Goal: Task Accomplishment & Management: Complete application form

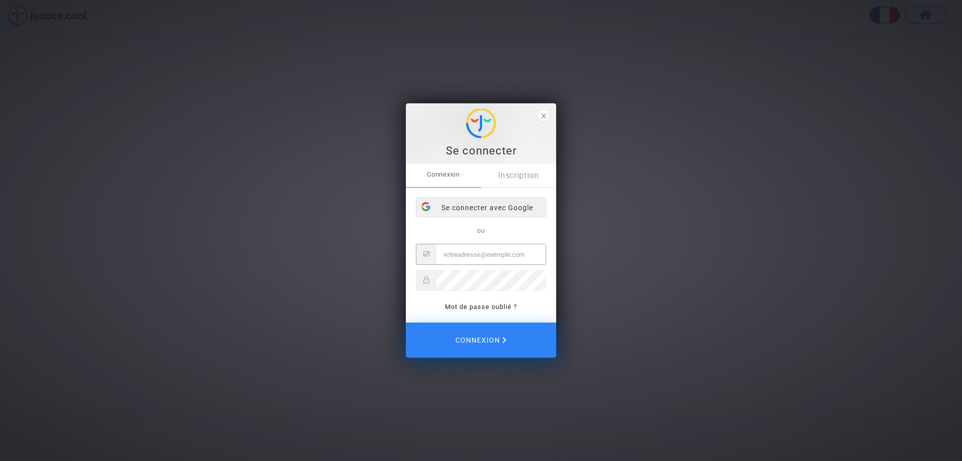
click at [468, 207] on div "Se connecter avec Google" at bounding box center [480, 207] width 129 height 20
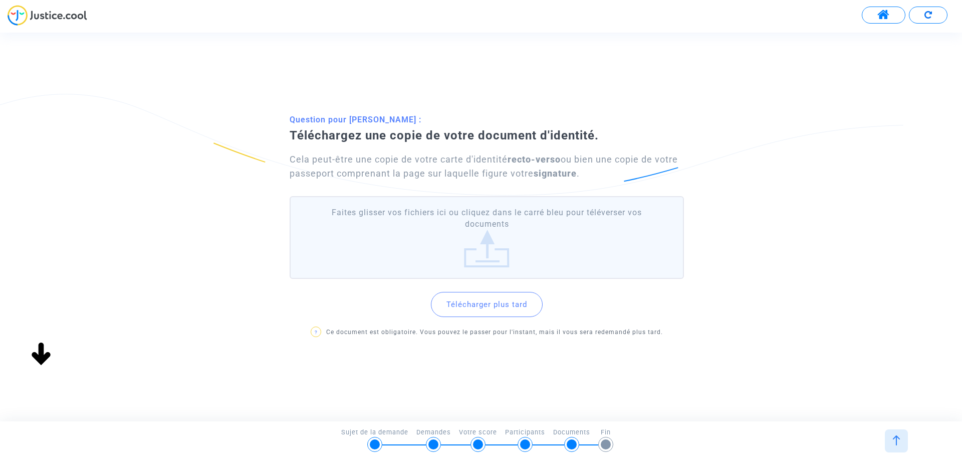
click at [492, 253] on label "Faites glisser vos fichiers ici ou cliquez dans le carré bleu pour téléverser v…" at bounding box center [487, 237] width 394 height 83
click at [0, 0] on input "Faites glisser vos fichiers ici ou cliquez dans le carré bleu pour téléverser v…" at bounding box center [0, 0] width 0 height 0
click at [548, 230] on label "Faites glisser vos fichiers ici ou cliquez dans le carré bleu pour téléverser v…" at bounding box center [487, 237] width 394 height 83
click at [0, 0] on input "Faites glisser vos fichiers ici ou cliquez dans le carré bleu pour téléverser v…" at bounding box center [0, 0] width 0 height 0
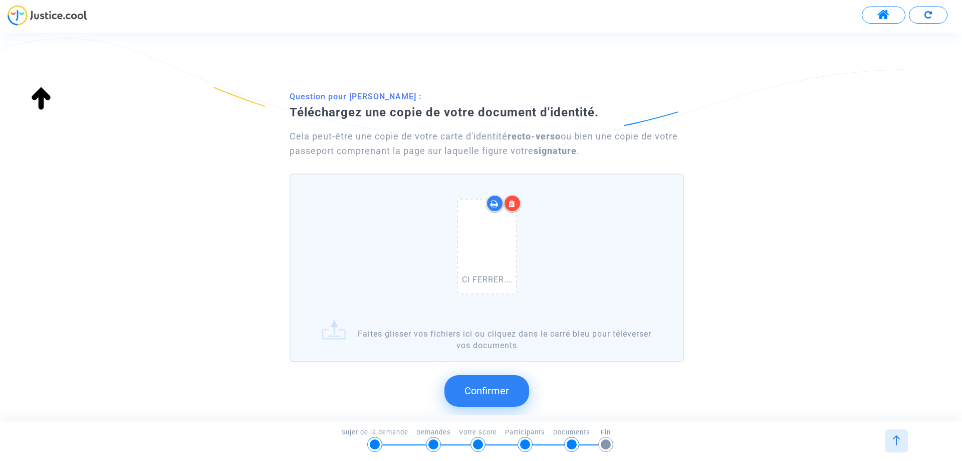
scroll to position [112, 0]
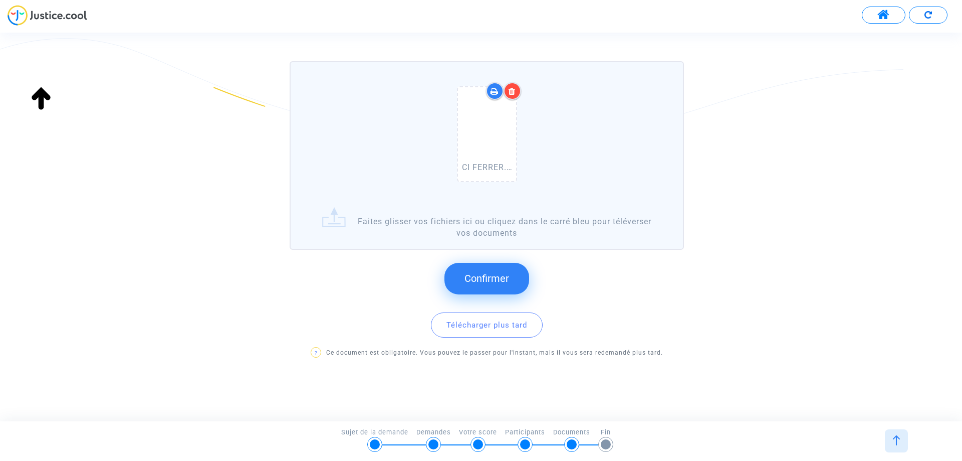
click at [507, 278] on span "Confirmer" at bounding box center [487, 278] width 45 height 12
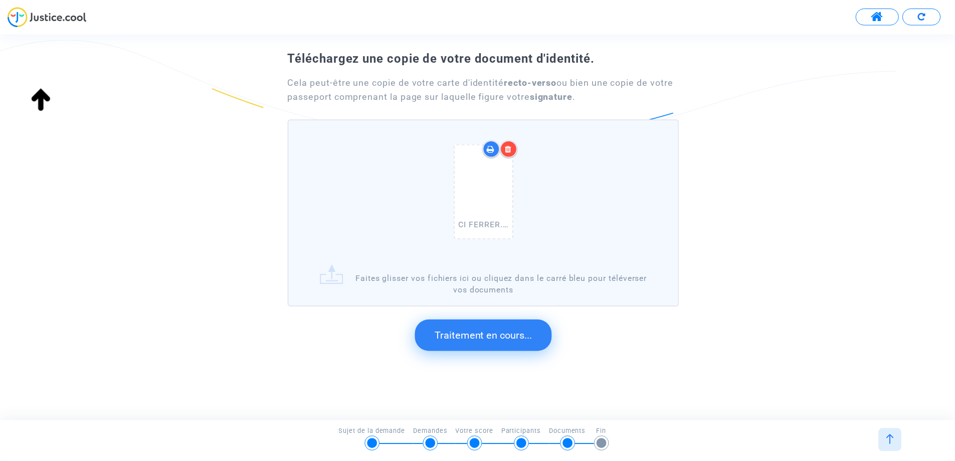
scroll to position [0, 0]
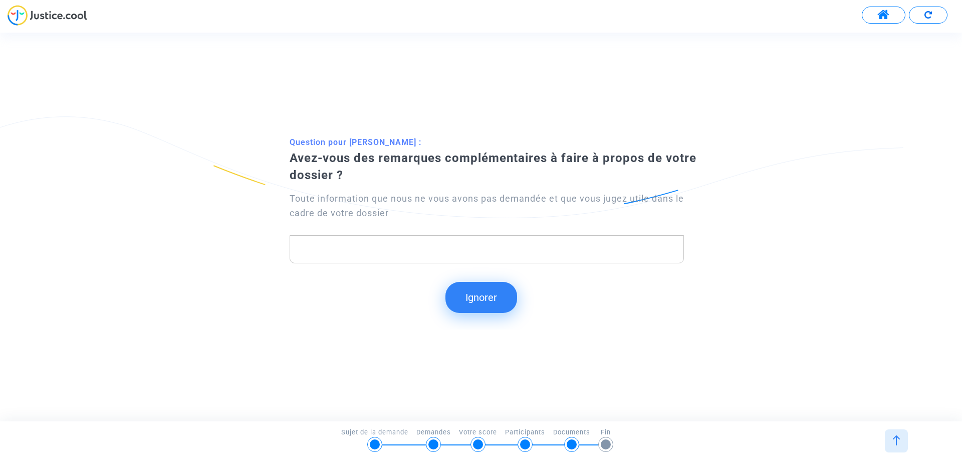
click at [372, 240] on div "Rich Text Editor, main" at bounding box center [487, 249] width 394 height 28
click at [374, 441] on div at bounding box center [375, 444] width 10 height 10
click at [495, 306] on button "Ignorer" at bounding box center [482, 297] width 72 height 31
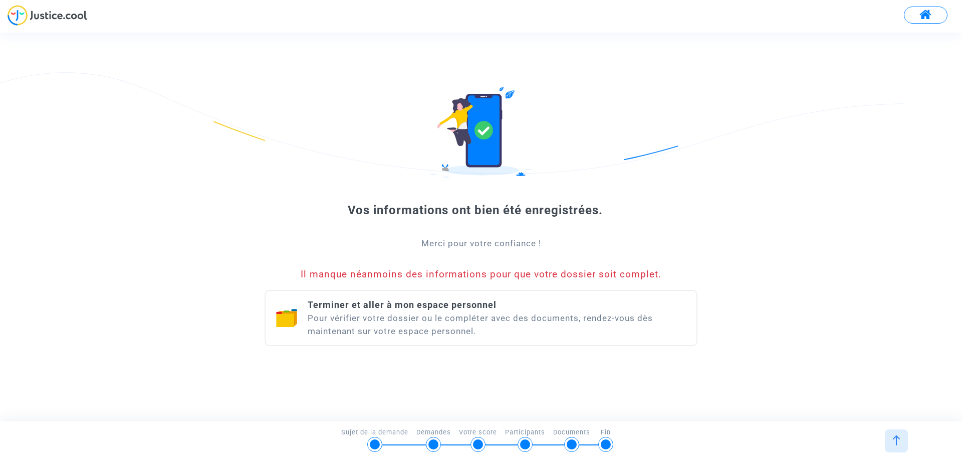
click at [537, 308] on div "Terminer et aller à mon espace personnel Pour vérifier votre dossier ou le comp…" at bounding box center [497, 317] width 379 height 39
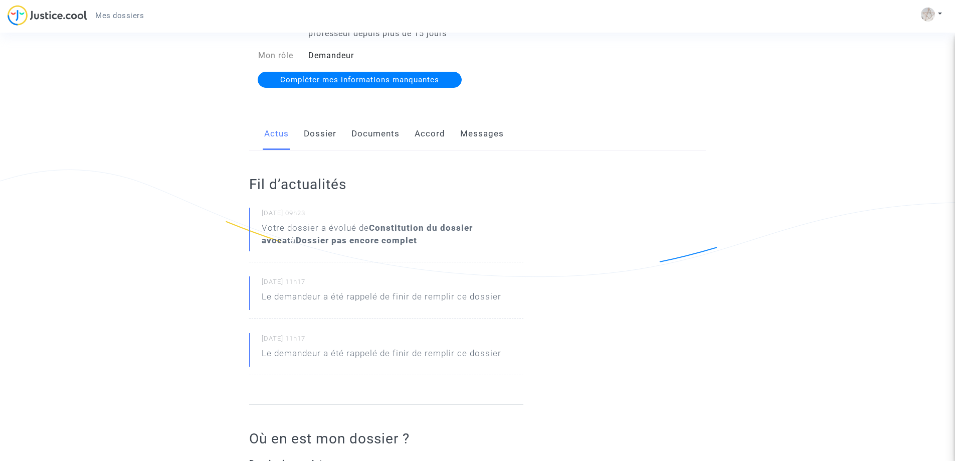
scroll to position [150, 0]
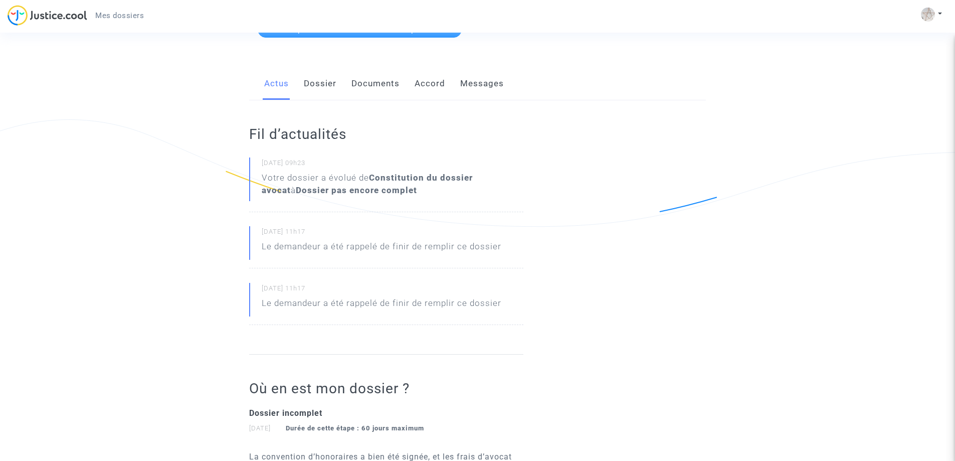
click at [382, 87] on link "Documents" at bounding box center [375, 83] width 48 height 33
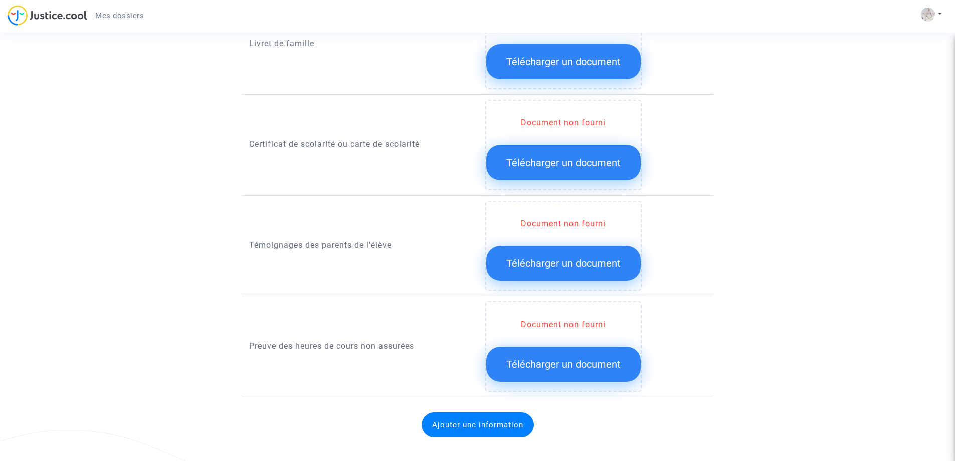
scroll to position [914, 0]
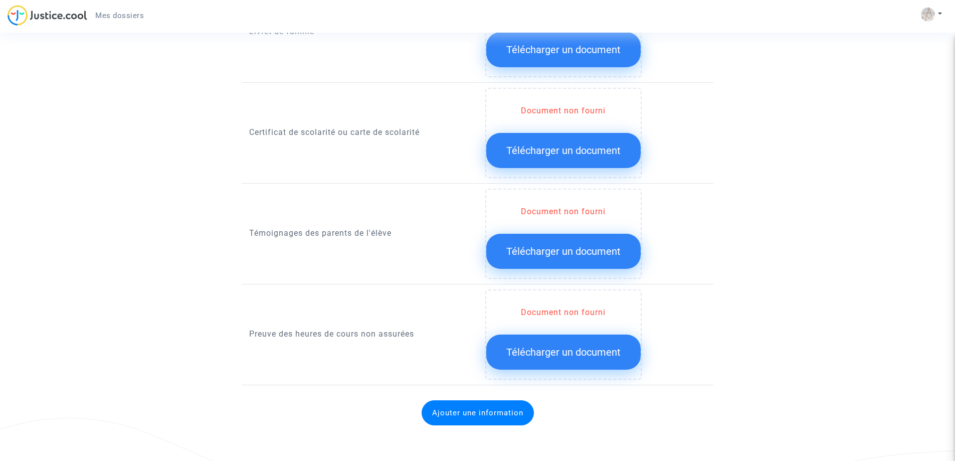
click at [591, 346] on span "Télécharger un document" at bounding box center [563, 352] width 114 height 12
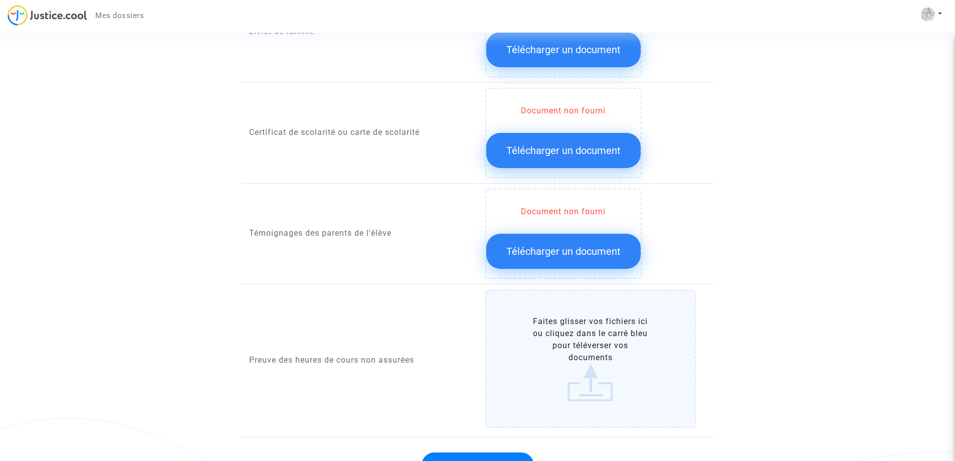
click at [601, 375] on label "Faites glisser vos fichiers ici ou cliquez dans le carré bleu pour téléverser v…" at bounding box center [590, 358] width 211 height 138
click at [0, 0] on input "Faites glisser vos fichiers ici ou cliquez dans le carré bleu pour téléverser v…" at bounding box center [0, 0] width 0 height 0
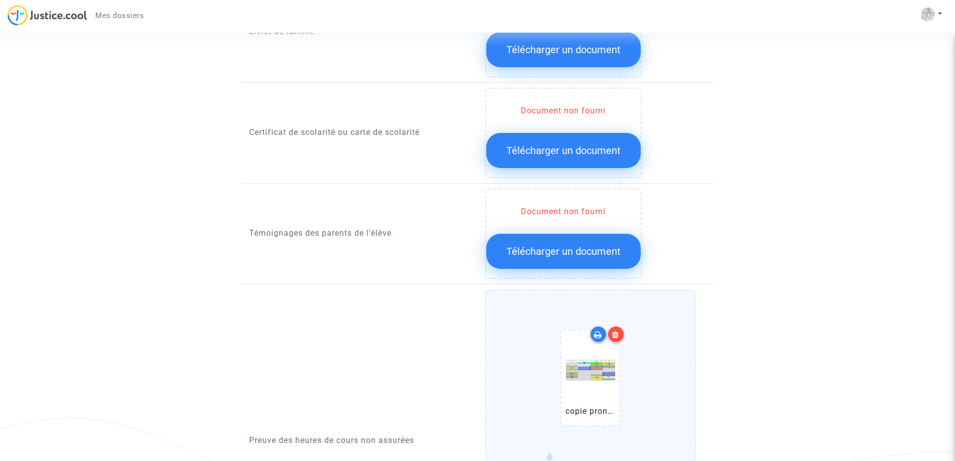
click at [582, 154] on span "Télécharger un document" at bounding box center [563, 150] width 114 height 12
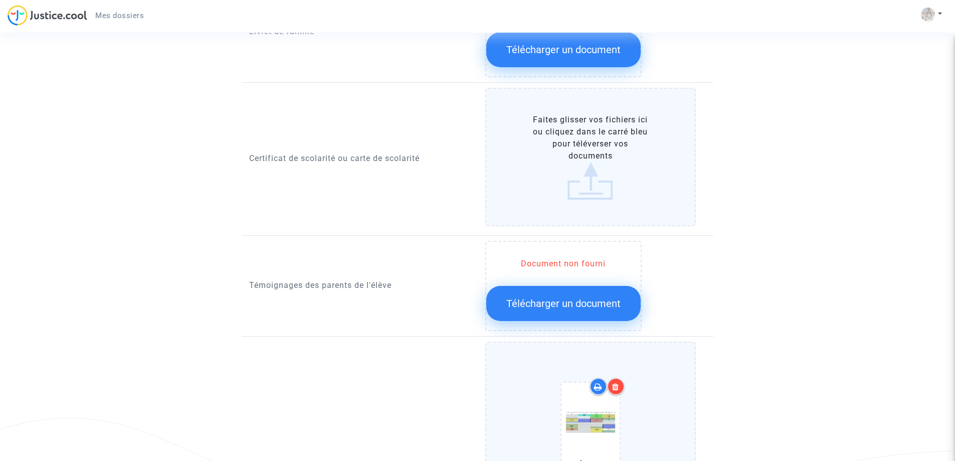
click at [582, 159] on label "Faites glisser vos fichiers ici ou cliquez dans le carré bleu pour téléverser v…" at bounding box center [590, 157] width 211 height 138
click at [0, 0] on input "Faites glisser vos fichiers ici ou cliquez dans le carré bleu pour téléverser v…" at bounding box center [0, 0] width 0 height 0
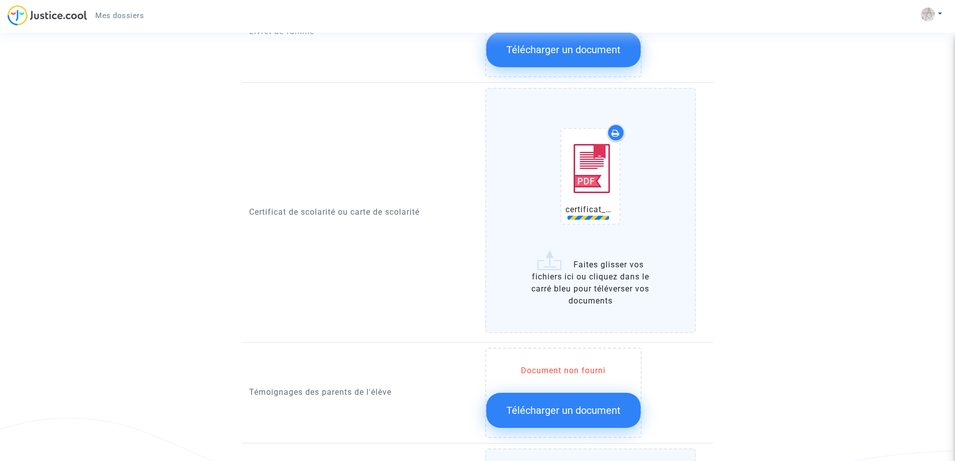
scroll to position [664, 0]
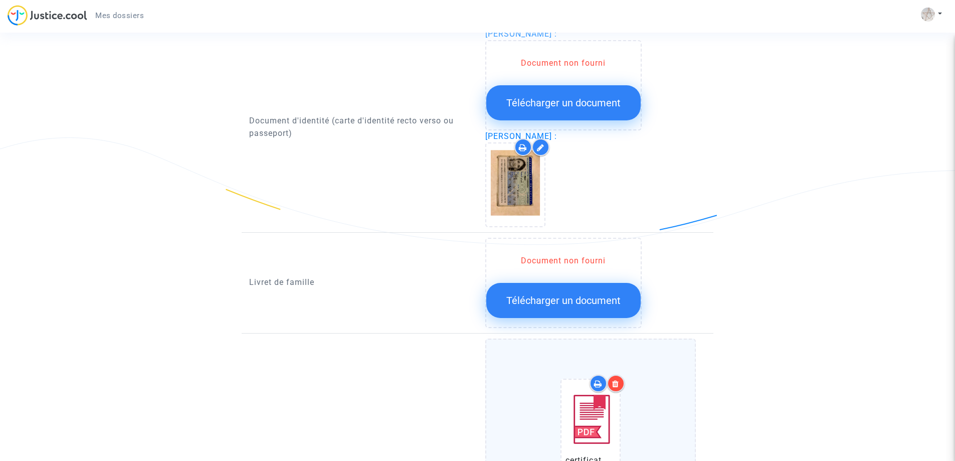
click at [518, 146] on div at bounding box center [523, 147] width 18 height 18
click at [537, 144] on icon at bounding box center [541, 147] width 8 height 8
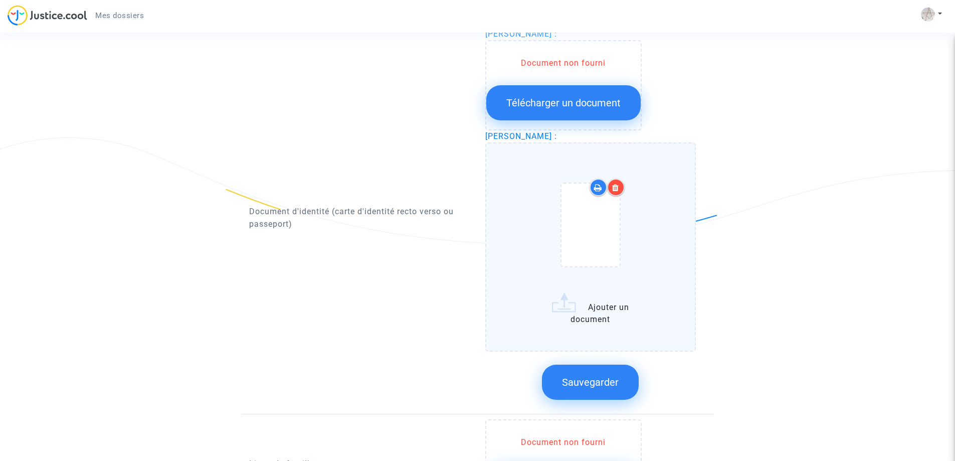
click at [619, 187] on icon at bounding box center [615, 187] width 7 height 8
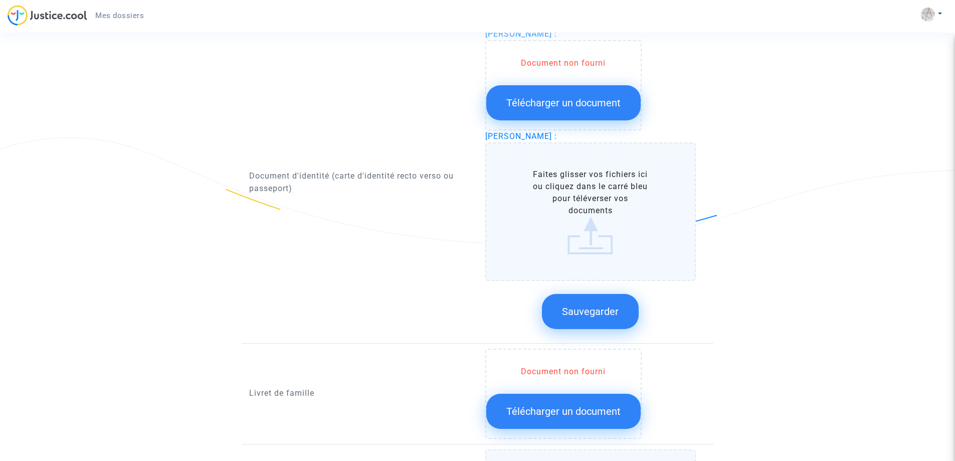
scroll to position [563, 0]
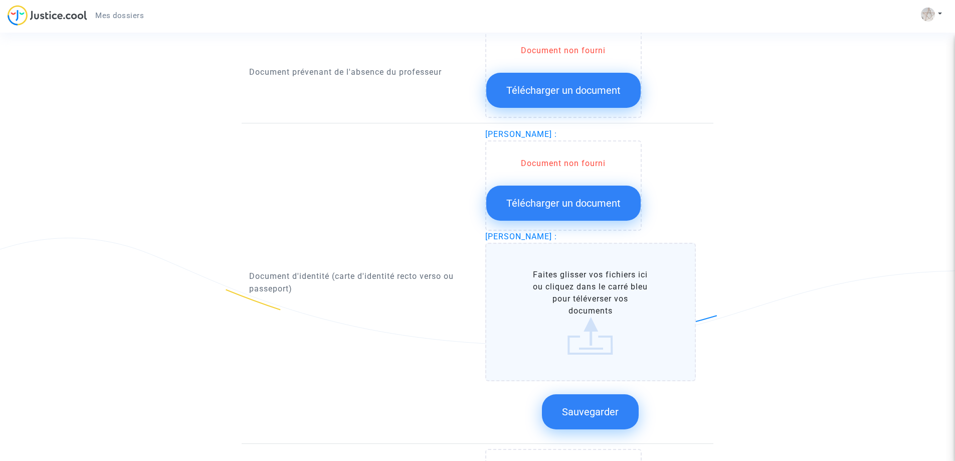
click at [549, 306] on label "Faites glisser vos fichiers ici ou cliquez dans le carré bleu pour téléverser v…" at bounding box center [590, 312] width 211 height 138
click at [0, 0] on input "Faites glisser vos fichiers ici ou cliquez dans le carré bleu pour téléverser v…" at bounding box center [0, 0] width 0 height 0
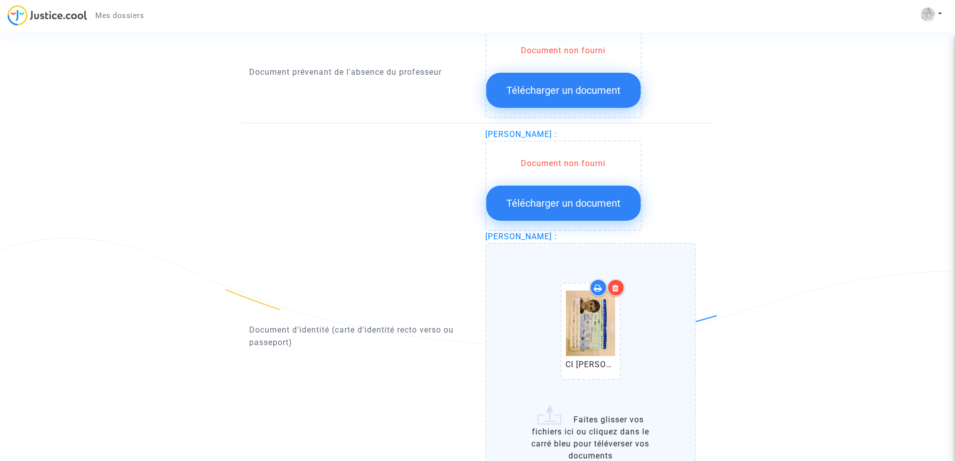
click at [578, 201] on span "Télécharger un document" at bounding box center [563, 203] width 114 height 12
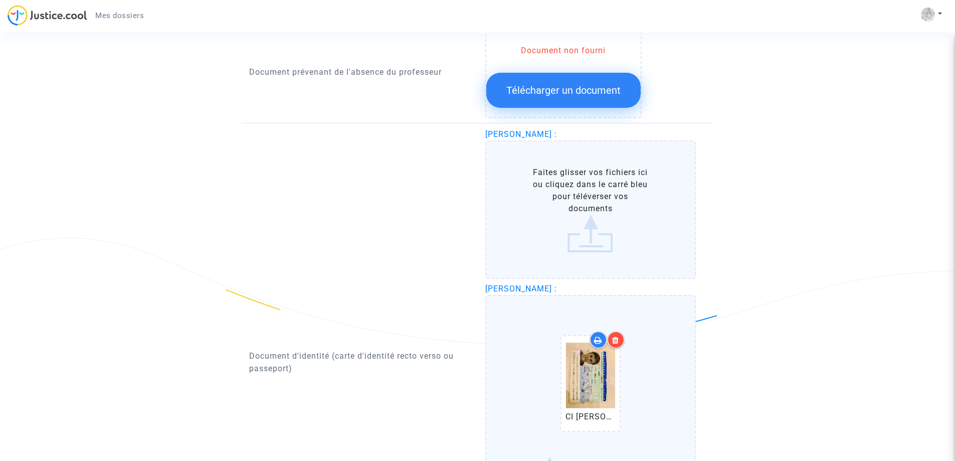
click at [585, 215] on label "Faites glisser vos fichiers ici ou cliquez dans le carré bleu pour téléverser v…" at bounding box center [590, 209] width 211 height 138
click at [0, 0] on input "Faites glisser vos fichiers ici ou cliquez dans le carré bleu pour téléverser v…" at bounding box center [0, 0] width 0 height 0
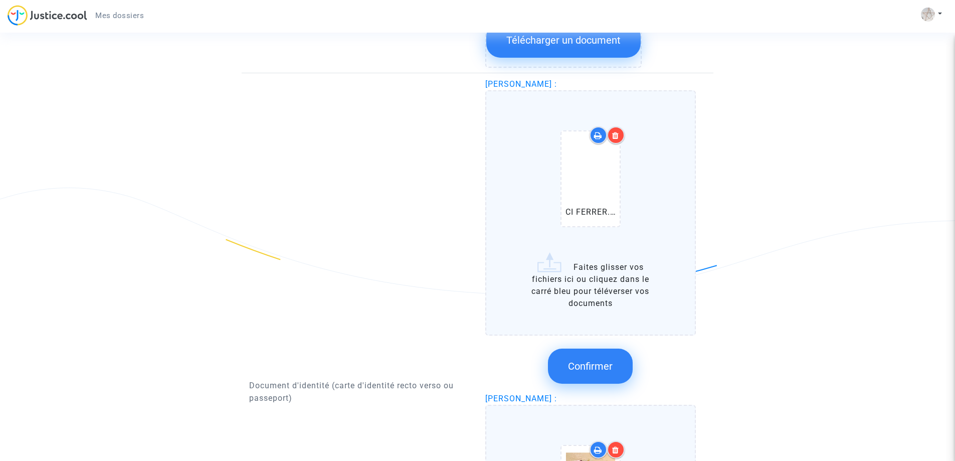
scroll to position [864, 0]
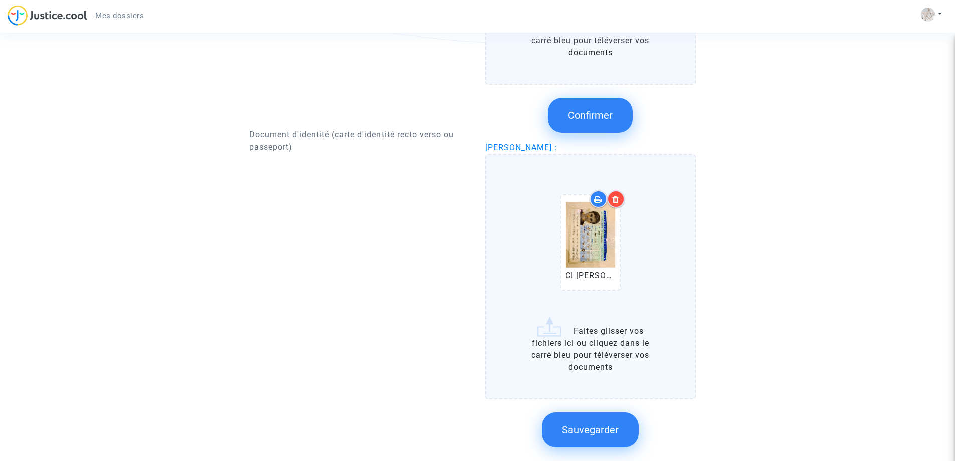
click at [611, 117] on span "Confirmer" at bounding box center [590, 115] width 45 height 12
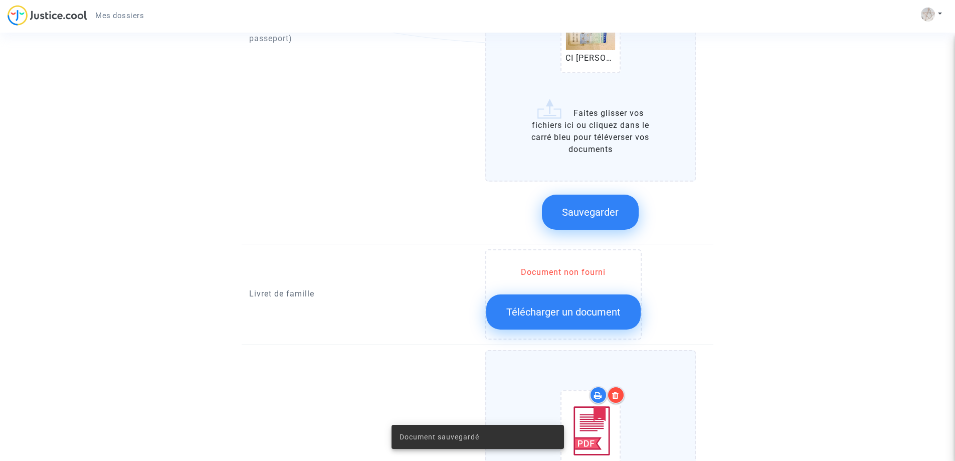
scroll to position [1115, 0]
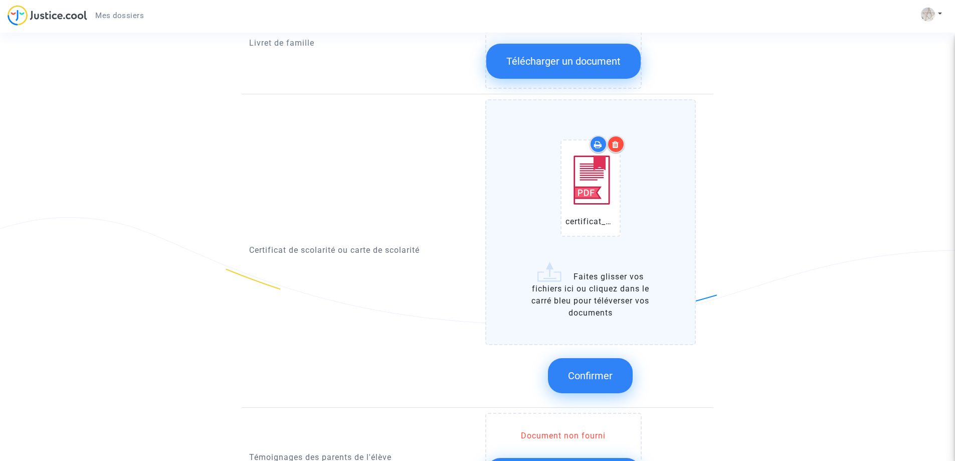
click at [593, 369] on span "Confirmer" at bounding box center [590, 375] width 45 height 12
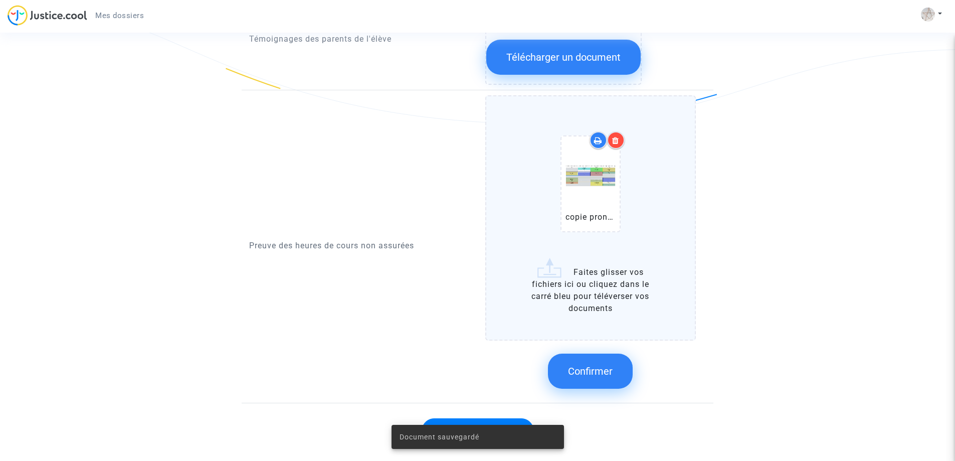
scroll to position [1333, 0]
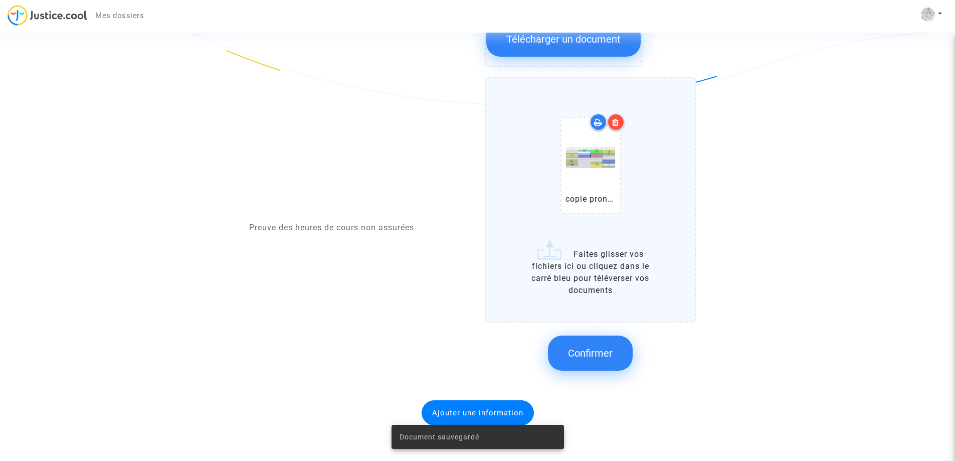
click at [623, 351] on button "Confirmer" at bounding box center [590, 352] width 85 height 35
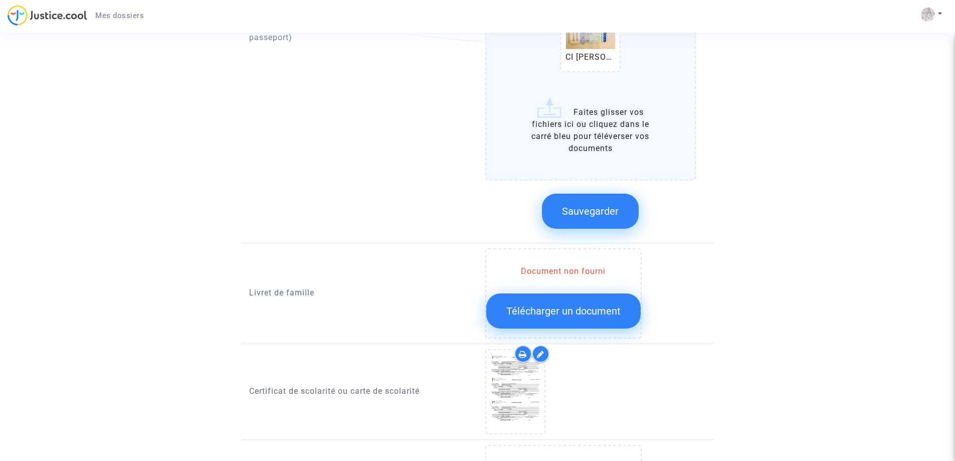
scroll to position [1065, 0]
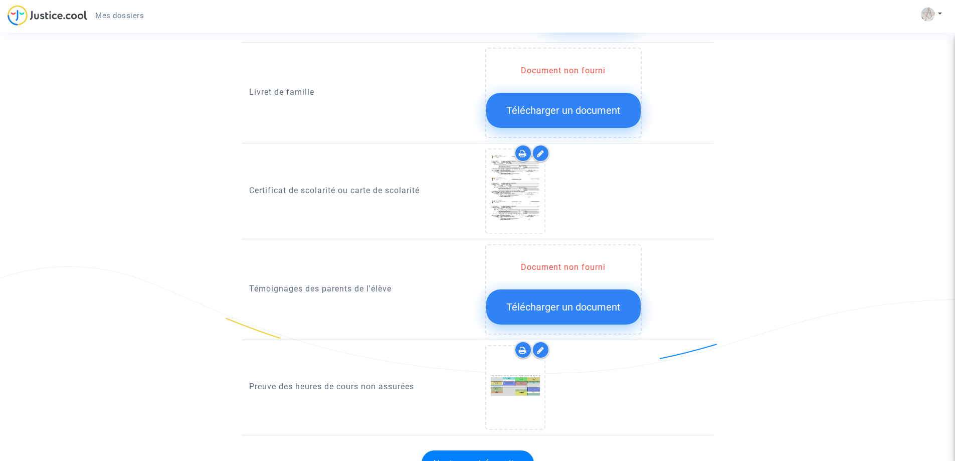
click at [609, 108] on span "Télécharger un document" at bounding box center [563, 110] width 114 height 12
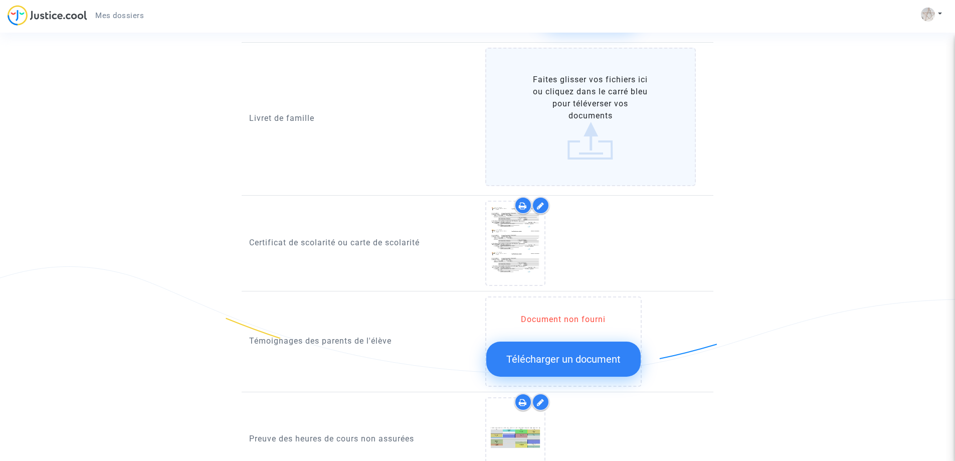
click at [584, 149] on label "Faites glisser vos fichiers ici ou cliquez dans le carré bleu pour téléverser v…" at bounding box center [590, 117] width 211 height 138
click at [0, 0] on input "Faites glisser vos fichiers ici ou cliquez dans le carré bleu pour téléverser v…" at bounding box center [0, 0] width 0 height 0
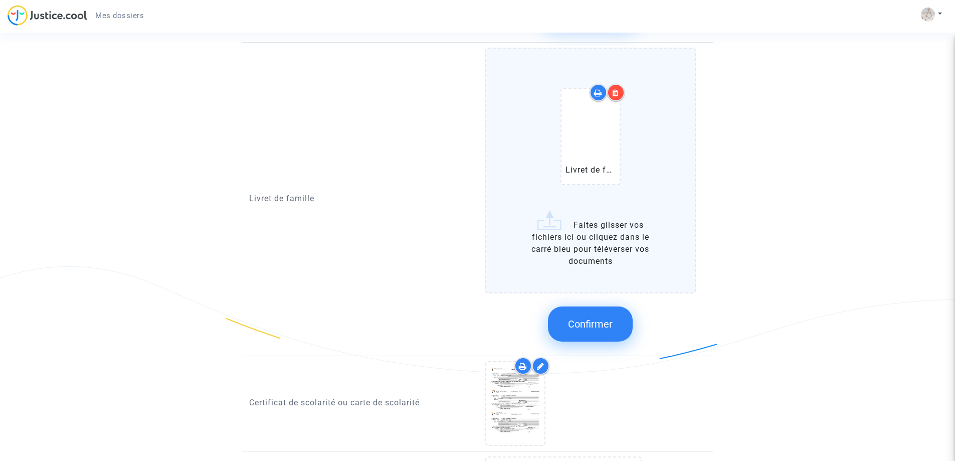
click at [585, 318] on span "Confirmer" at bounding box center [590, 324] width 45 height 12
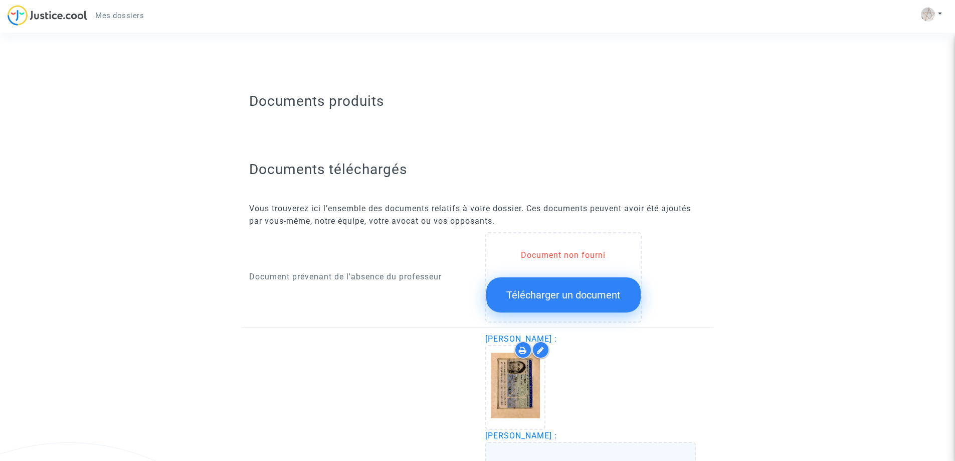
scroll to position [158, 0]
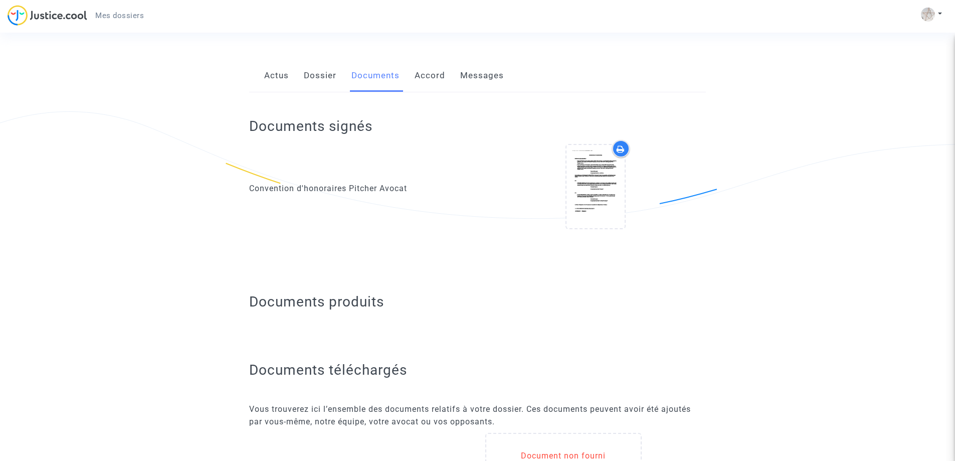
click at [406, 75] on div "Actus Dossier Documents Accord Messages" at bounding box center [477, 76] width 457 height 34
click at [424, 74] on link "Accord" at bounding box center [429, 75] width 31 height 33
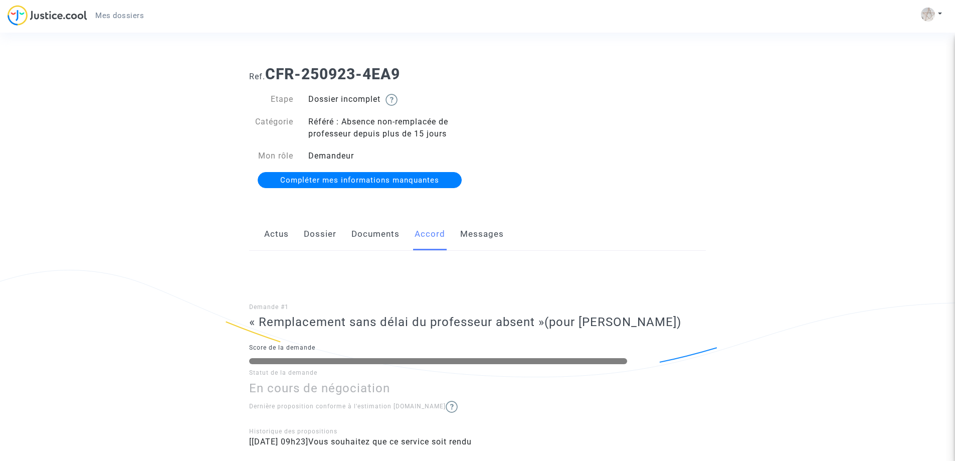
click at [479, 229] on link "Messages" at bounding box center [482, 233] width 44 height 33
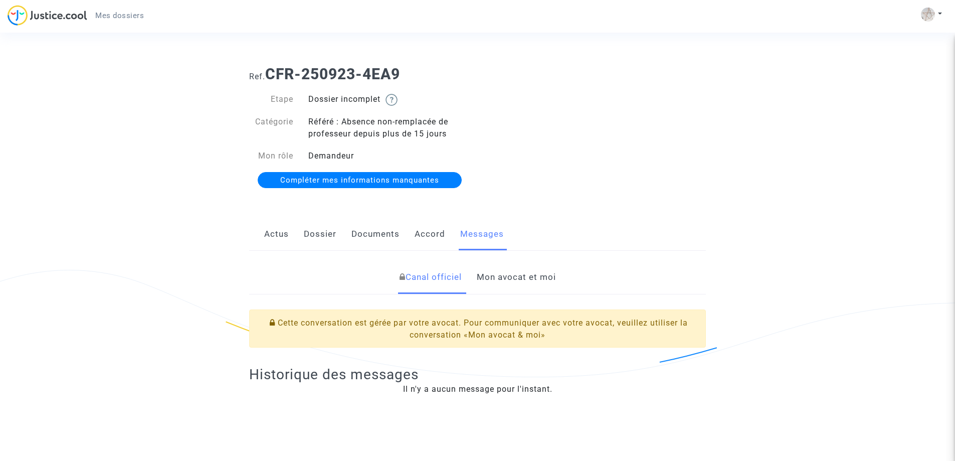
click at [315, 232] on link "Dossier" at bounding box center [320, 233] width 33 height 33
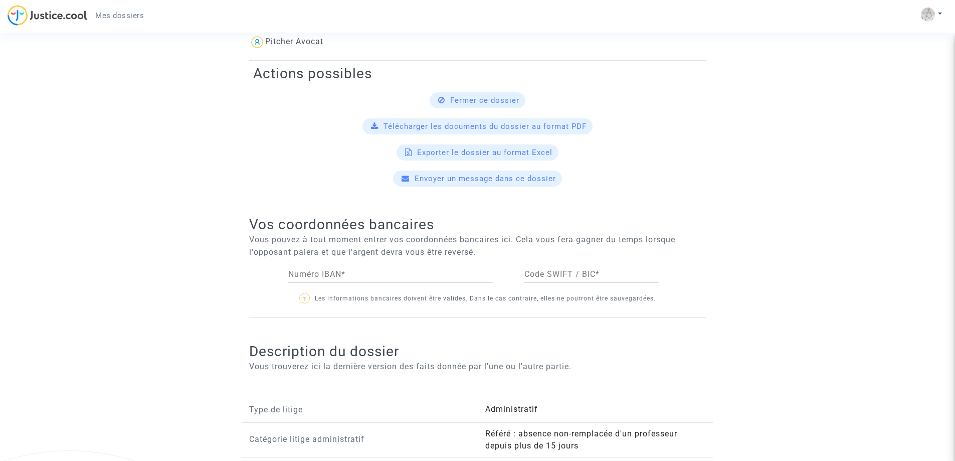
scroll to position [401, 0]
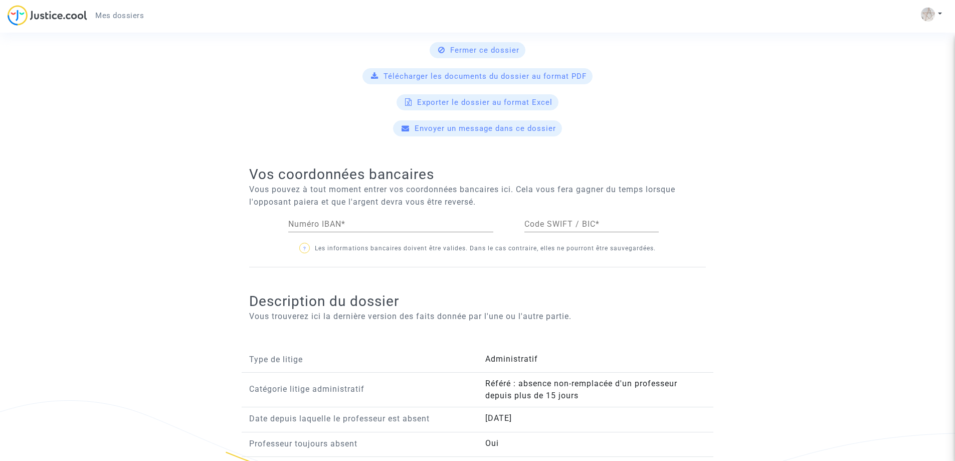
click at [299, 224] on input "Numéro IBAN *" at bounding box center [390, 224] width 205 height 9
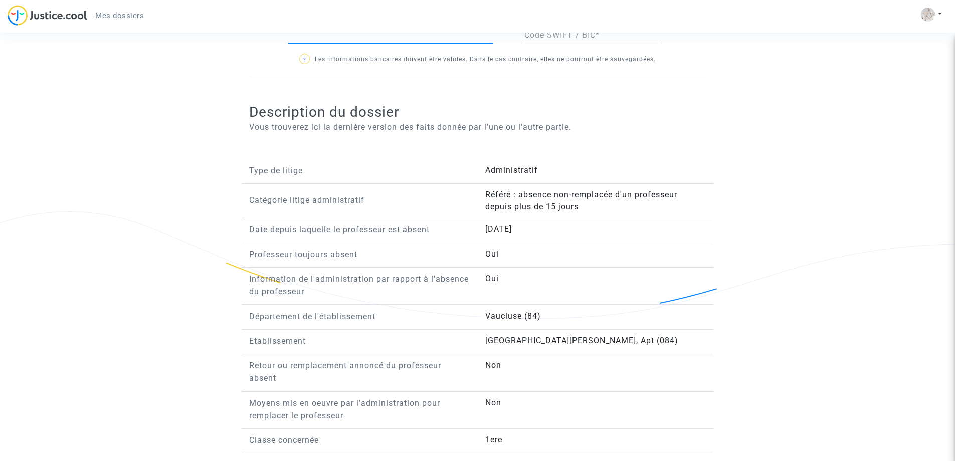
scroll to position [490, 0]
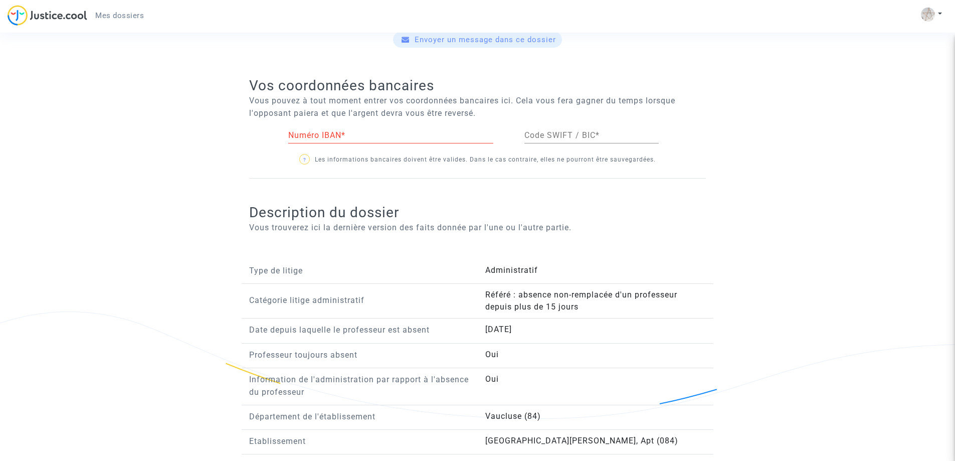
click at [345, 133] on input "Numéro IBAN *" at bounding box center [390, 135] width 205 height 9
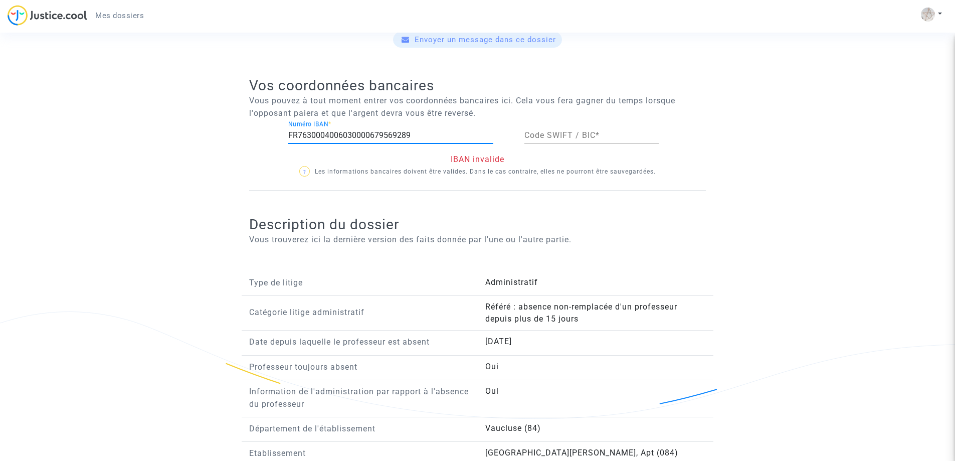
type input "FR7630004006030000679569289"
click at [599, 133] on input "Code SWIFT / BIC *" at bounding box center [591, 135] width 134 height 9
type input "BNPAFRPPXXX"
click at [432, 139] on input "FR7630004006030000679569289" at bounding box center [390, 135] width 205 height 9
click at [308, 133] on input "FR7630004006030000679569289" at bounding box center [390, 135] width 205 height 9
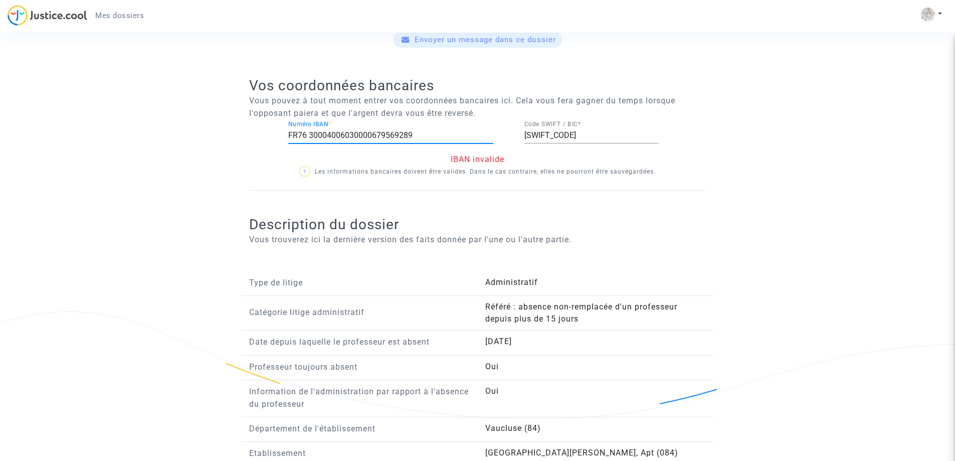
click at [325, 136] on input "FR76 30004006030000679569289" at bounding box center [390, 135] width 205 height 9
click at [347, 136] on input "FR76 3000 4006030000679569289" at bounding box center [390, 135] width 205 height 9
click at [366, 135] on input "FR76 3000 4006 030000679569289" at bounding box center [390, 135] width 205 height 9
click at [387, 134] on input "FR76 3000 4006 0300 00679569289" at bounding box center [390, 135] width 205 height 9
click at [405, 136] on input "FR76 3000 4006 0300 0067 9569289" at bounding box center [390, 135] width 205 height 9
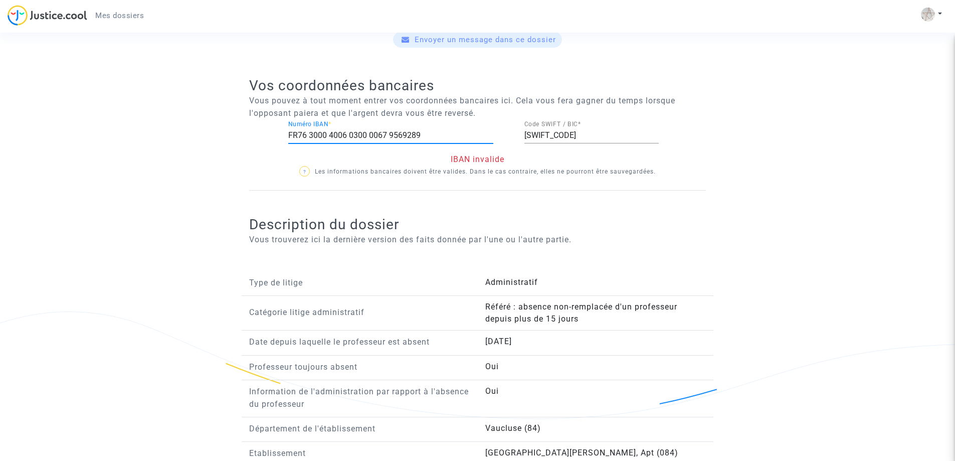
click at [402, 132] on input "FR76 3000 4006 0300 0067 9569289" at bounding box center [390, 135] width 205 height 9
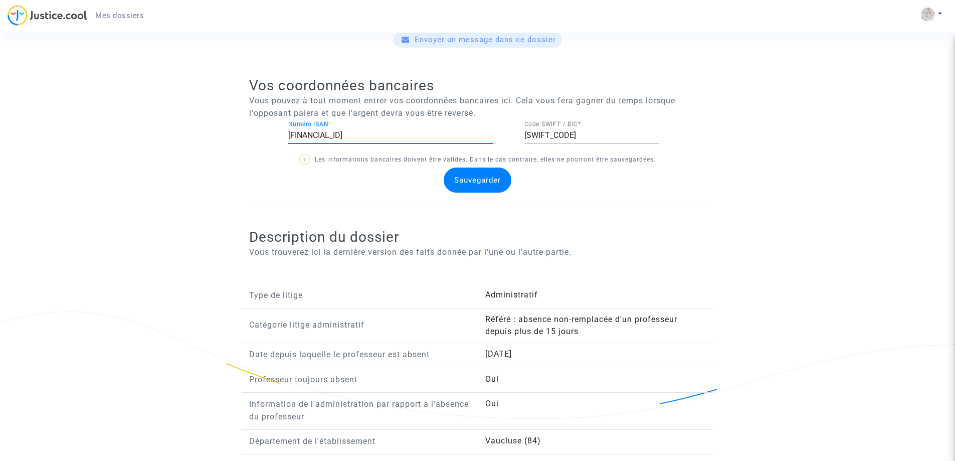
type input "FR76 3000 4006 0300 0067 9596 289"
click at [499, 180] on span "Sauvegarder" at bounding box center [477, 179] width 47 height 9
click at [497, 180] on span "Sauvegarder" at bounding box center [477, 179] width 47 height 9
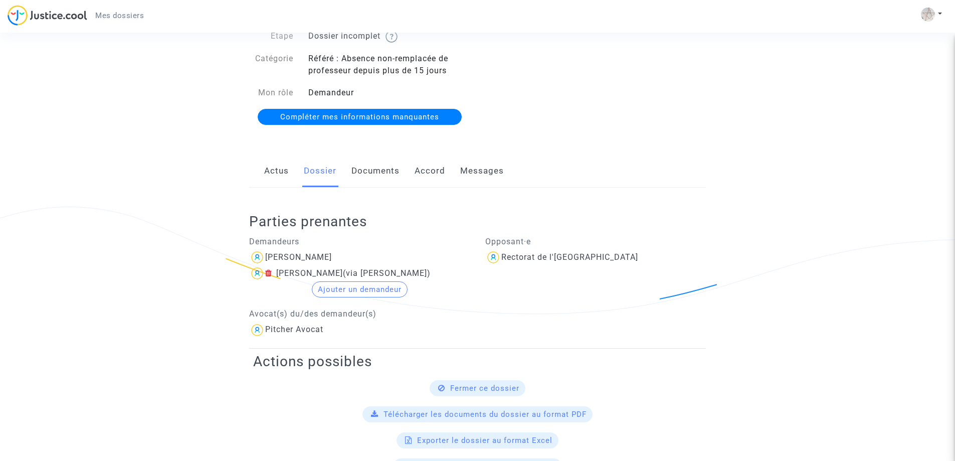
scroll to position [163, 0]
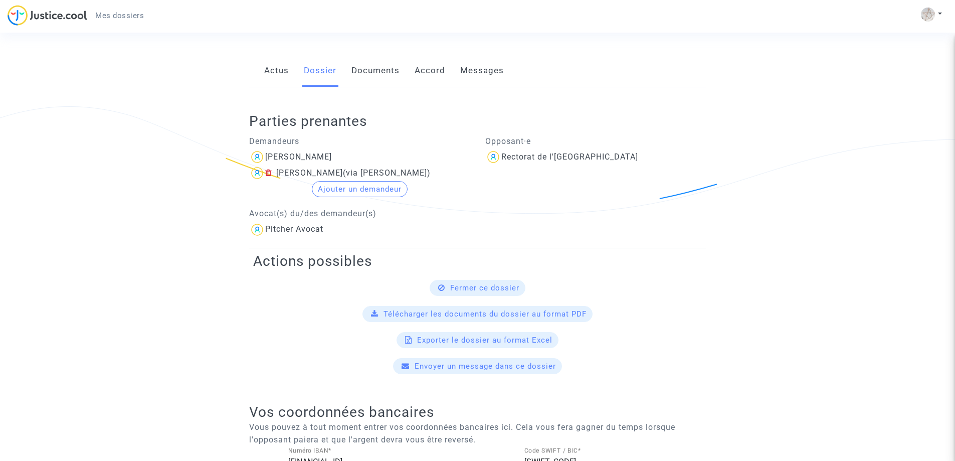
click at [365, 75] on link "Documents" at bounding box center [375, 70] width 48 height 33
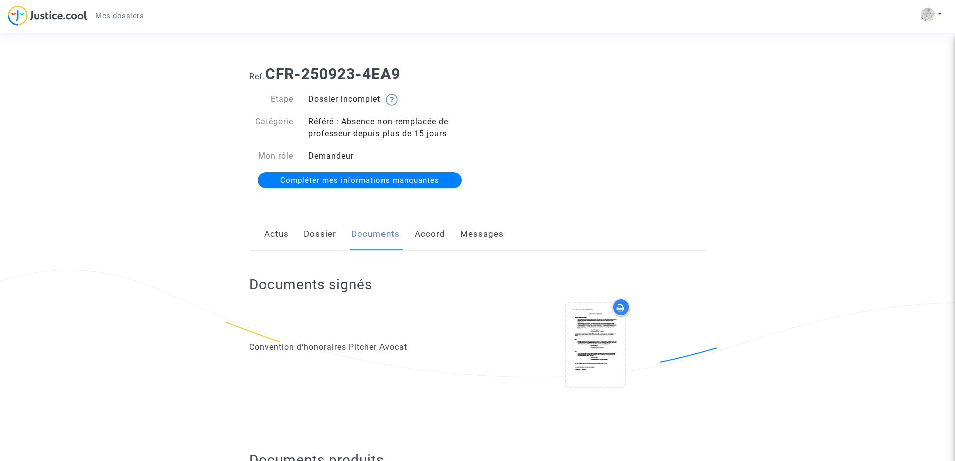
drag, startPoint x: 311, startPoint y: 123, endPoint x: 464, endPoint y: 131, distance: 153.1
click at [464, 131] on div "Référé : Absence non-remplacée de professeur depuis plus de 15 jours" at bounding box center [389, 128] width 177 height 24
click at [304, 121] on div "Référé : Absence non-remplacée de professeur depuis plus de 15 jours" at bounding box center [389, 128] width 177 height 24
drag, startPoint x: 306, startPoint y: 121, endPoint x: 457, endPoint y: 137, distance: 152.2
click at [457, 137] on div "Référé : Absence non-remplacée de professeur depuis plus de 15 jours" at bounding box center [389, 128] width 177 height 24
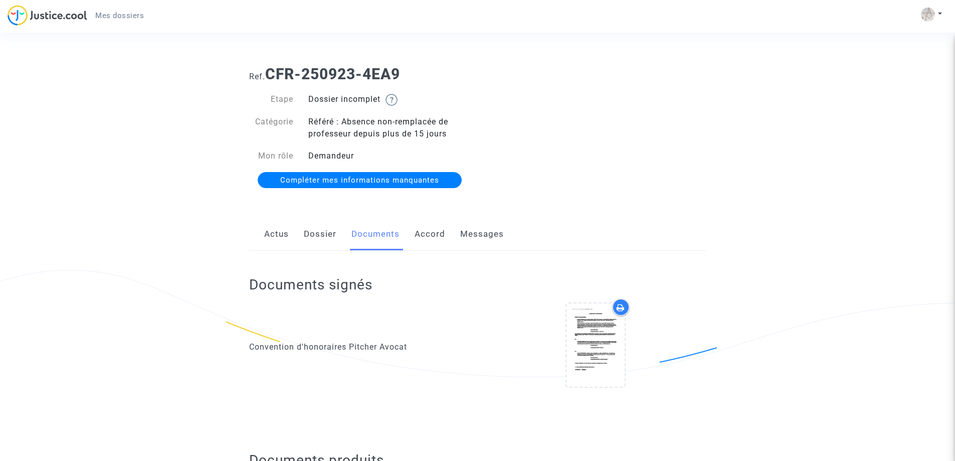
copy div "Référé : Absence non-remplacée de professeur depuis plus de 15 jours"
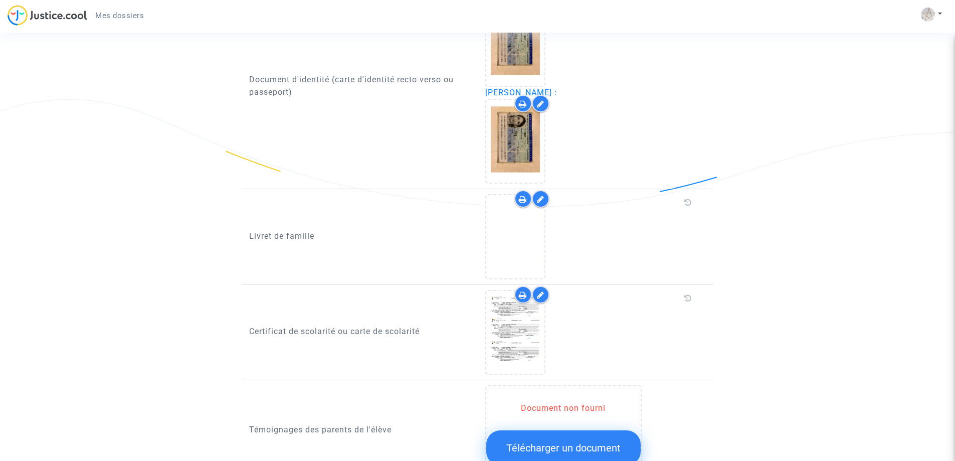
scroll to position [802, 0]
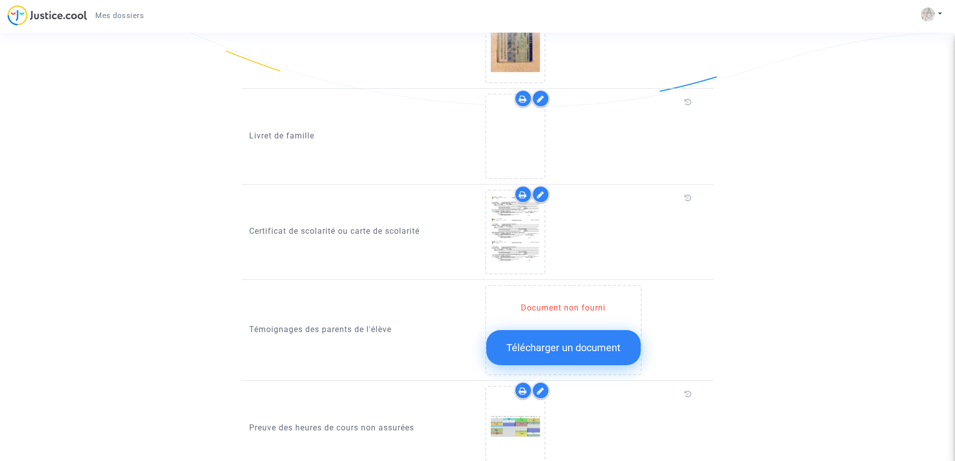
click at [539, 98] on icon at bounding box center [541, 99] width 8 height 8
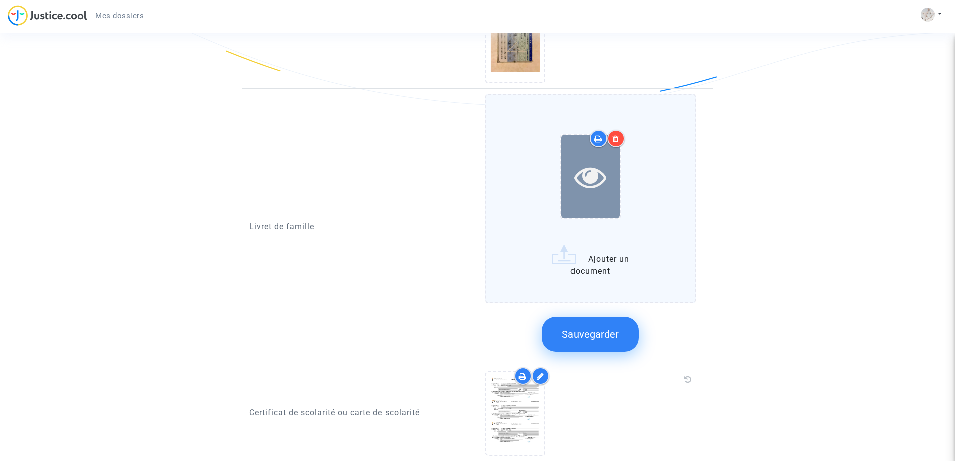
click at [605, 214] on div at bounding box center [590, 176] width 58 height 83
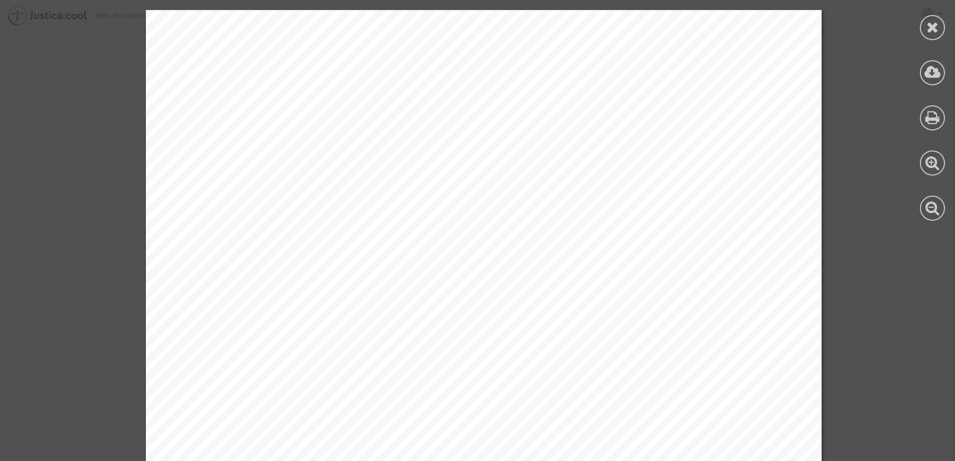
click at [921, 29] on div at bounding box center [932, 27] width 25 height 25
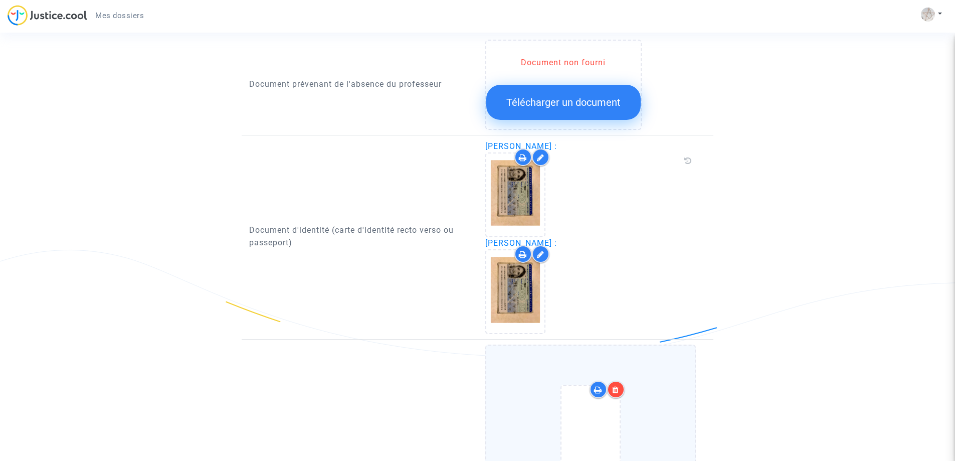
scroll to position [601, 0]
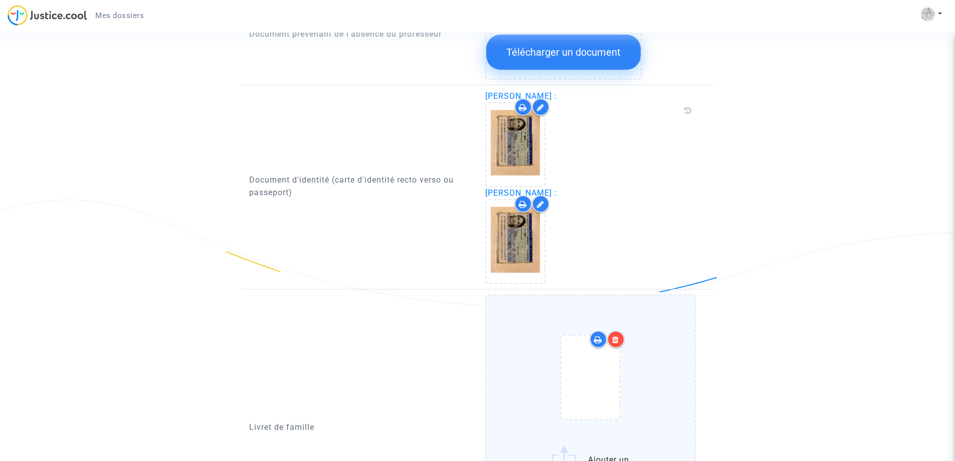
click at [539, 203] on icon at bounding box center [541, 204] width 8 height 8
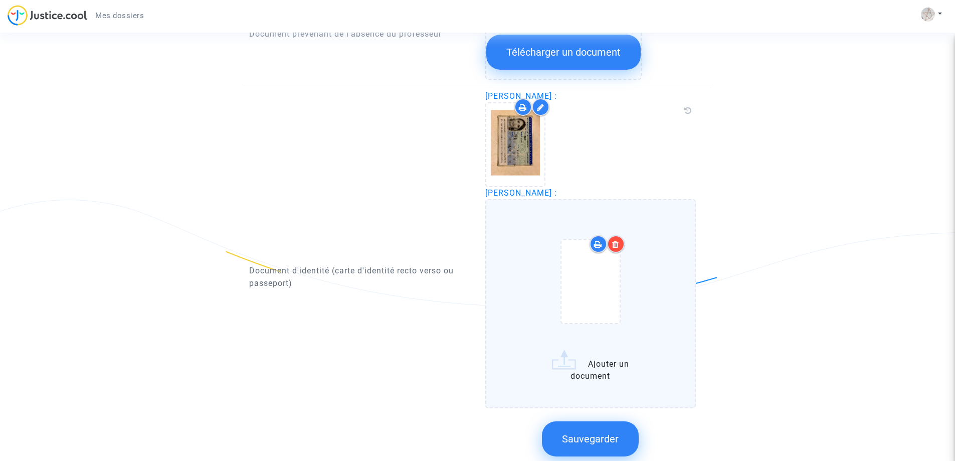
click at [615, 244] on icon at bounding box center [615, 244] width 7 height 8
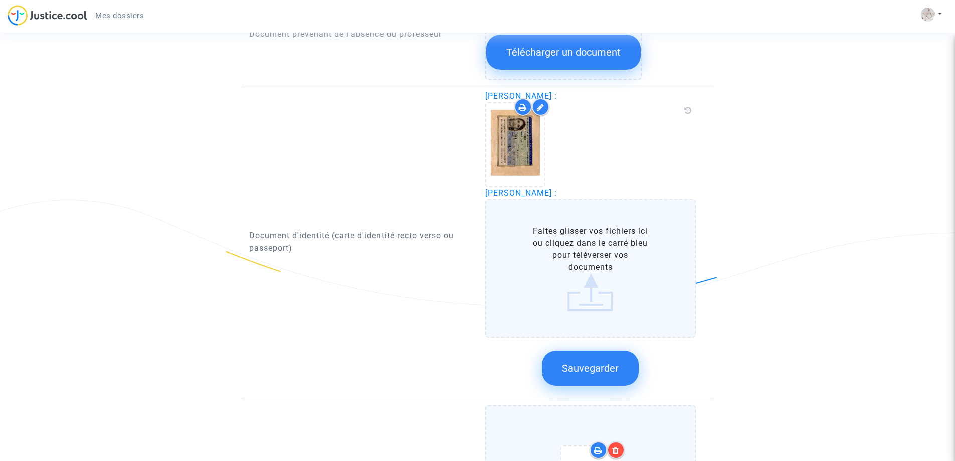
click at [606, 299] on label "Faites glisser vos fichiers ici ou cliquez dans le carré bleu pour téléverser v…" at bounding box center [590, 268] width 211 height 138
click at [0, 0] on input "Faites glisser vos fichiers ici ou cliquez dans le carré bleu pour téléverser v…" at bounding box center [0, 0] width 0 height 0
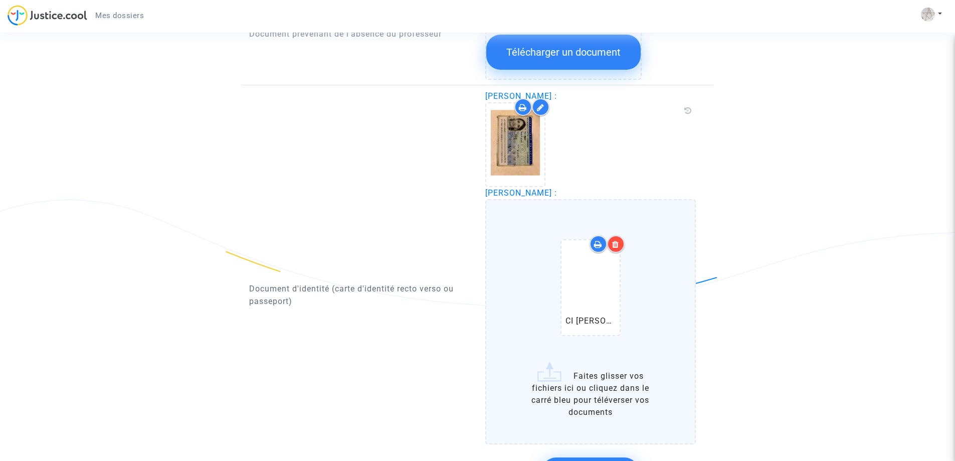
scroll to position [802, 0]
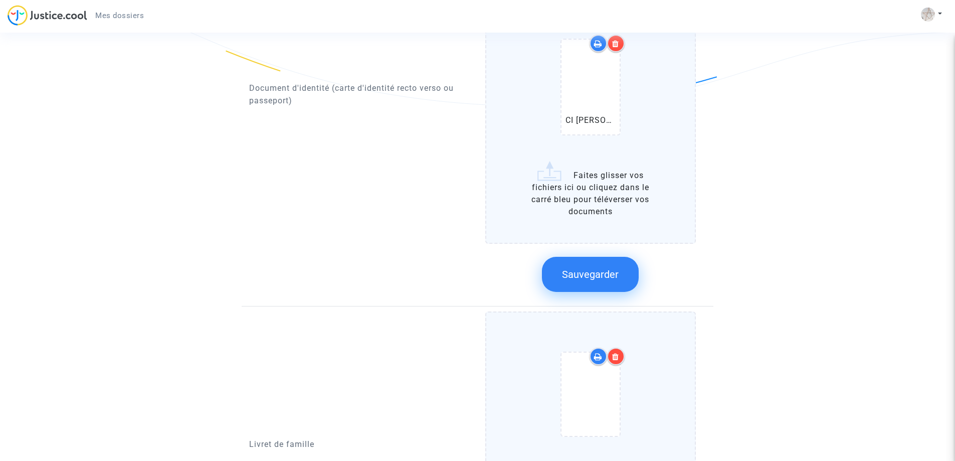
click at [599, 267] on button "Sauvegarder" at bounding box center [590, 274] width 97 height 35
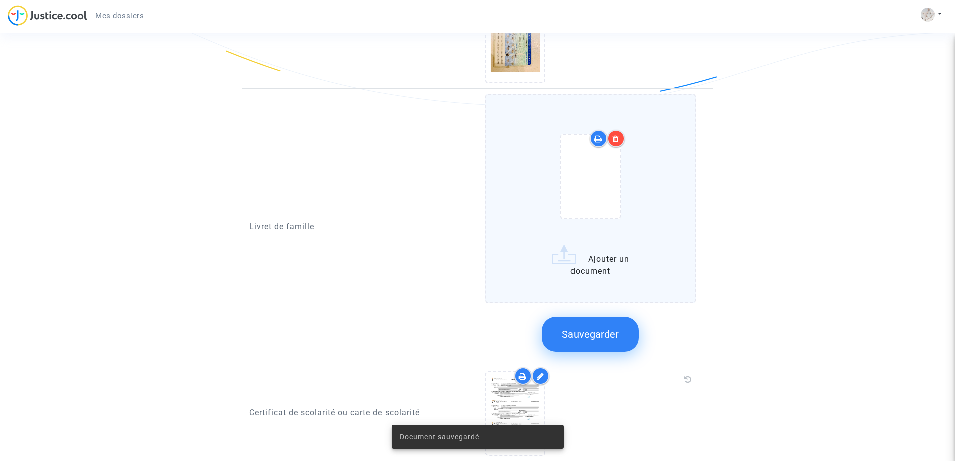
click at [604, 235] on div at bounding box center [590, 178] width 88 height 117
click at [0, 0] on input "Ajouter un document" at bounding box center [0, 0] width 0 height 0
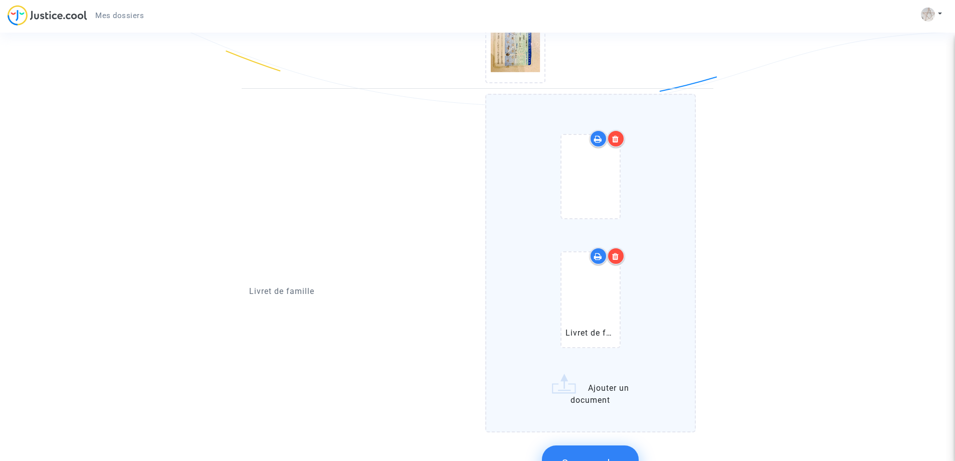
scroll to position [1002, 0]
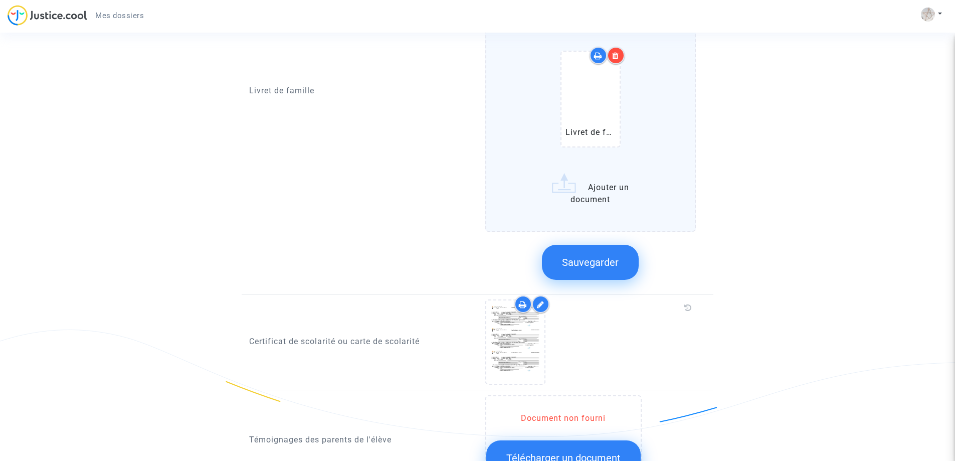
click at [603, 256] on span "Sauvegarder" at bounding box center [590, 262] width 57 height 12
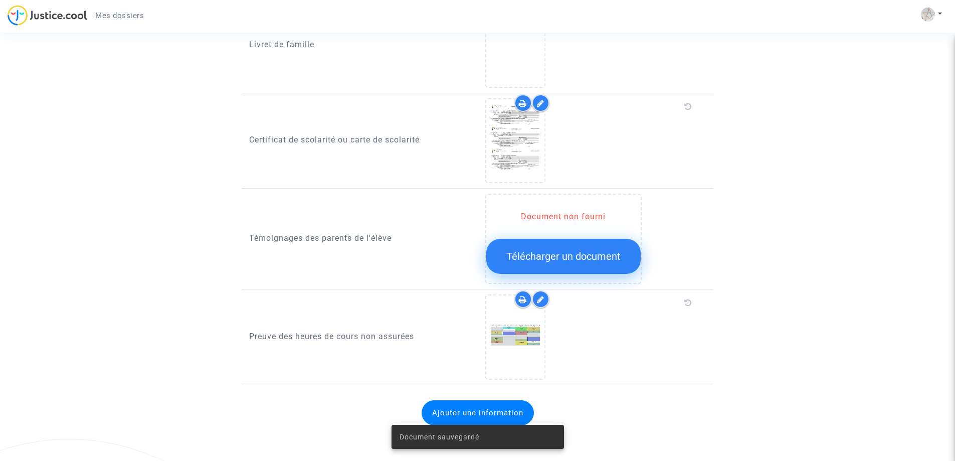
click at [593, 250] on span "Télécharger un document" at bounding box center [563, 256] width 114 height 12
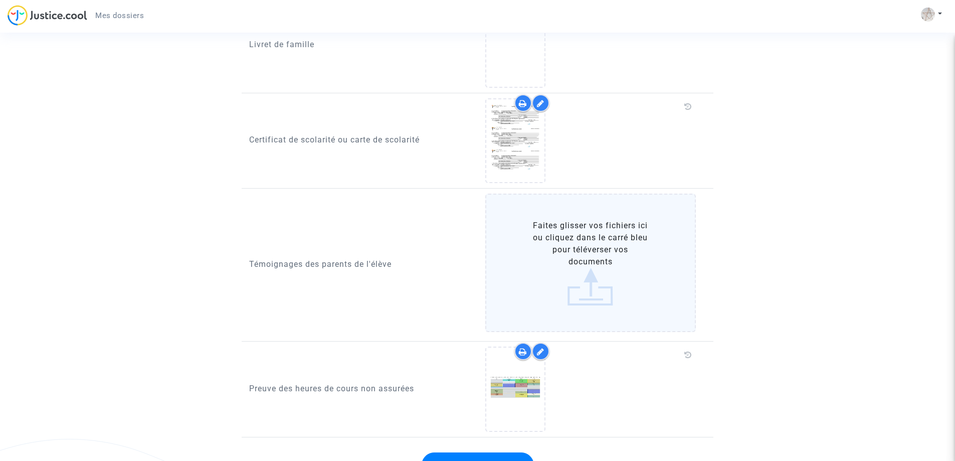
click at [614, 293] on label "Faites glisser vos fichiers ici ou cliquez dans le carré bleu pour téléverser v…" at bounding box center [590, 262] width 211 height 138
click at [0, 0] on input "Faites glisser vos fichiers ici ou cliquez dans le carré bleu pour téléverser v…" at bounding box center [0, 0] width 0 height 0
click at [614, 267] on label "Faites glisser vos fichiers ici ou cliquez dans le carré bleu pour téléverser v…" at bounding box center [590, 262] width 211 height 138
click at [0, 0] on input "Faites glisser vos fichiers ici ou cliquez dans le carré bleu pour téléverser v…" at bounding box center [0, 0] width 0 height 0
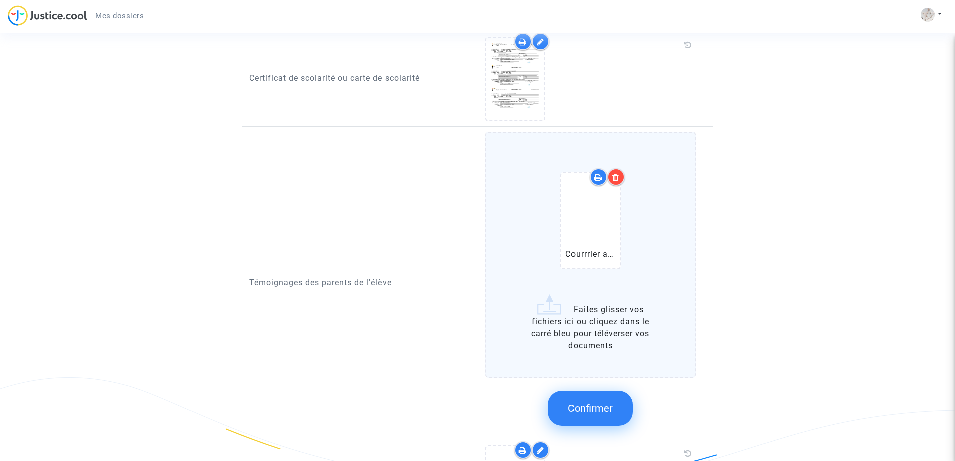
scroll to position [1105, 0]
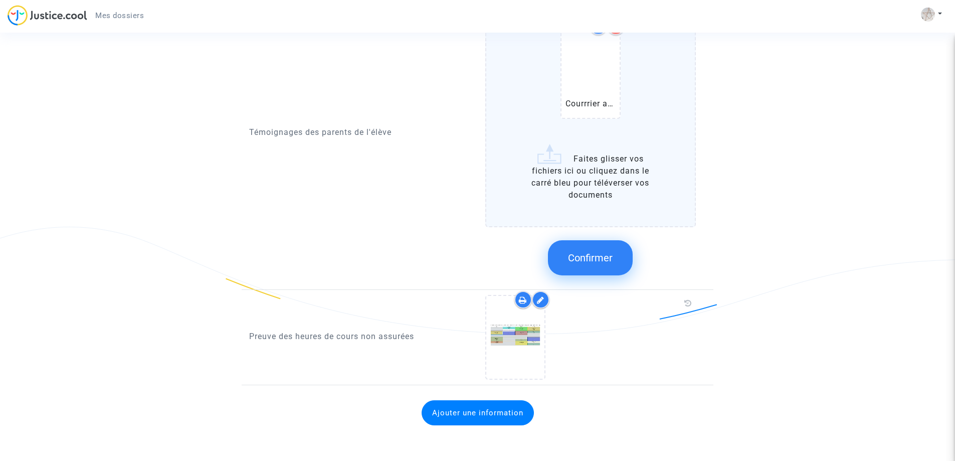
click at [607, 254] on span "Confirmer" at bounding box center [590, 258] width 45 height 12
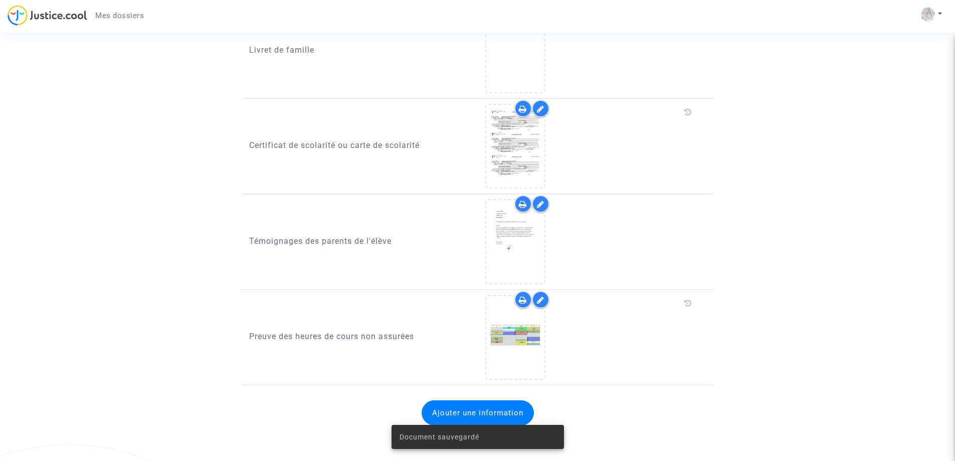
scroll to position [687, 0]
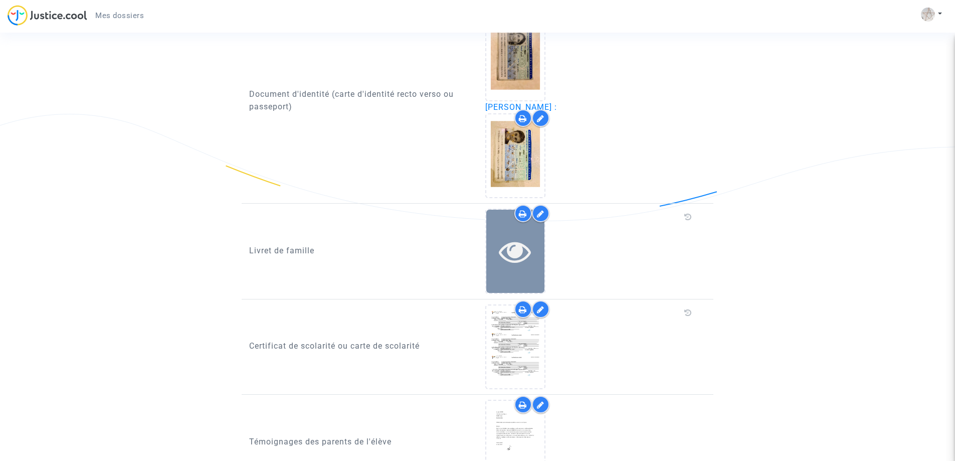
click at [534, 249] on div at bounding box center [515, 251] width 58 height 32
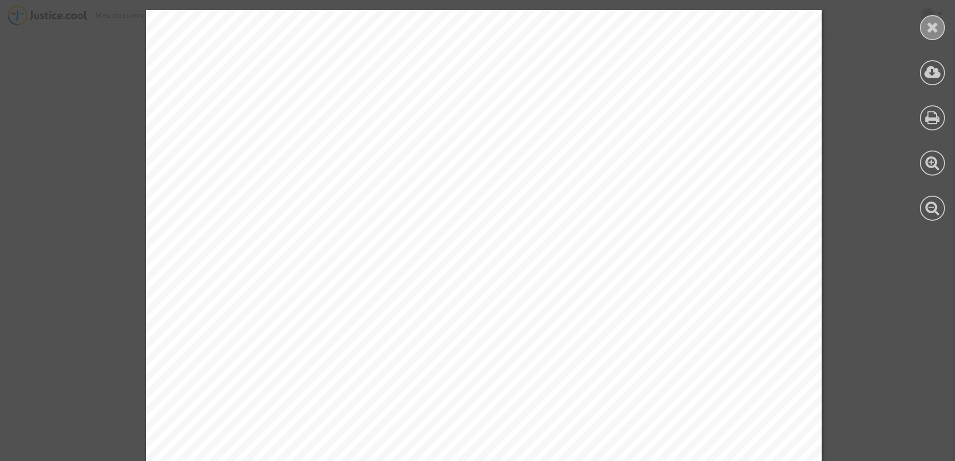
click at [927, 27] on icon at bounding box center [932, 27] width 13 height 15
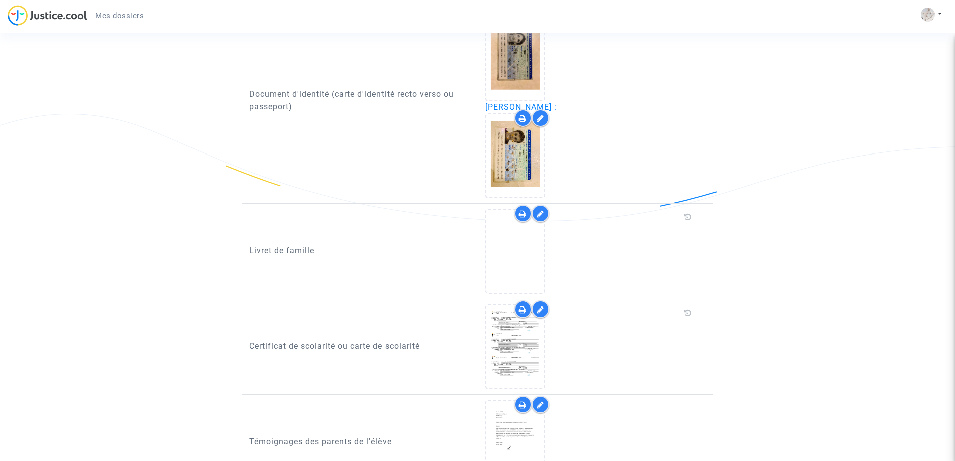
click at [538, 209] on icon at bounding box center [541, 213] width 8 height 8
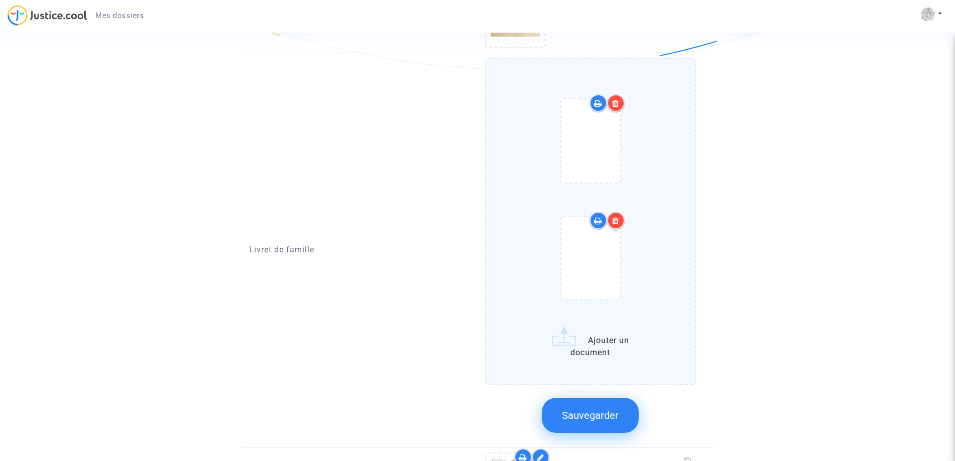
scroll to position [888, 0]
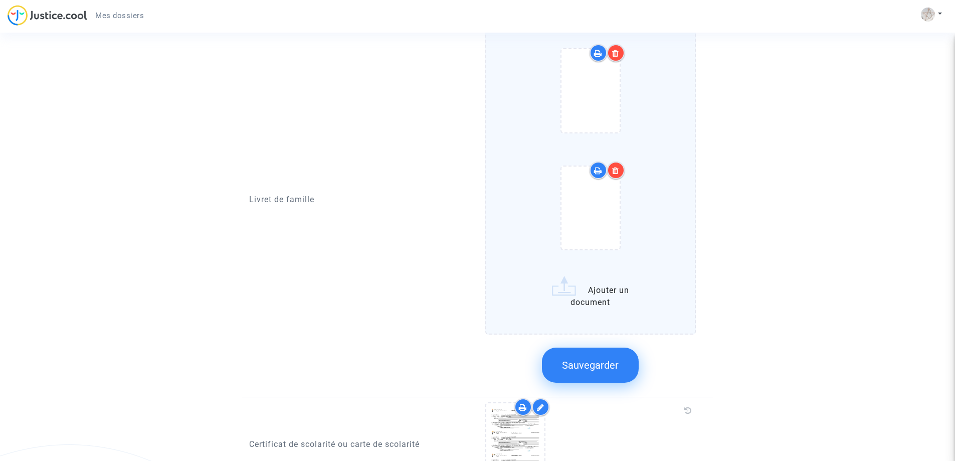
click at [618, 50] on icon at bounding box center [615, 53] width 7 height 8
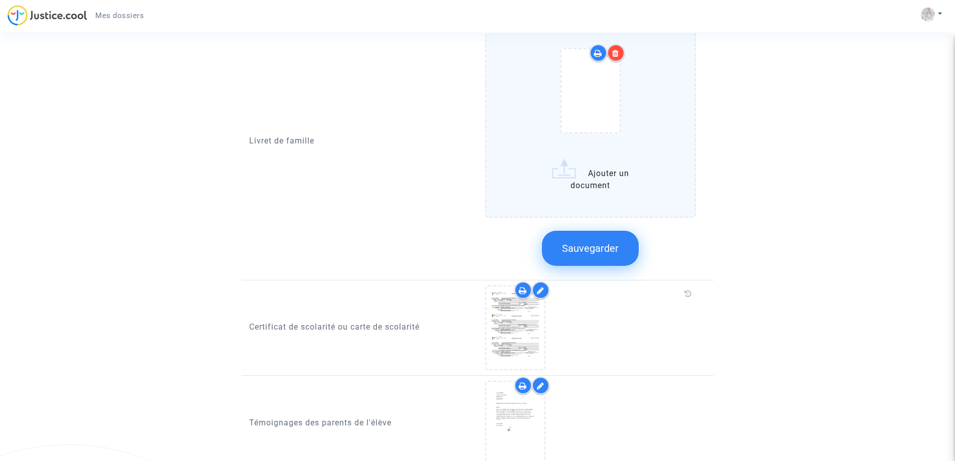
click at [592, 245] on span "Sauvegarder" at bounding box center [590, 248] width 57 height 12
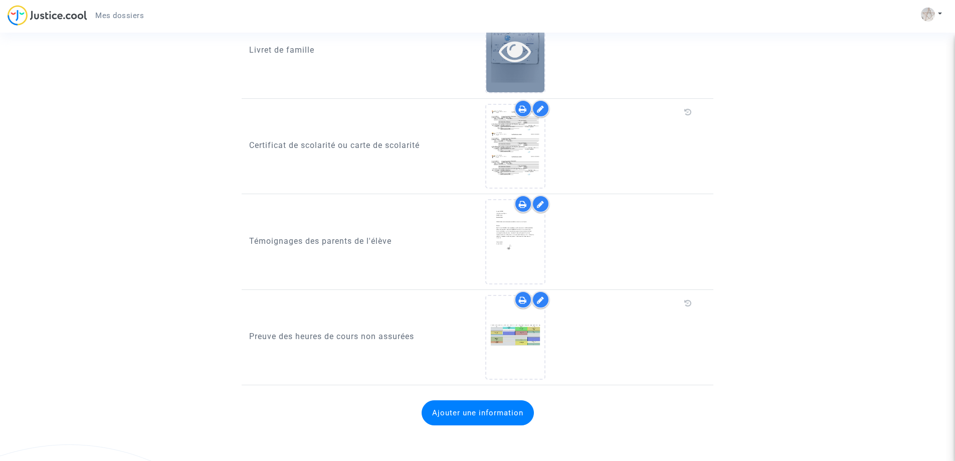
click at [521, 55] on icon at bounding box center [515, 51] width 33 height 32
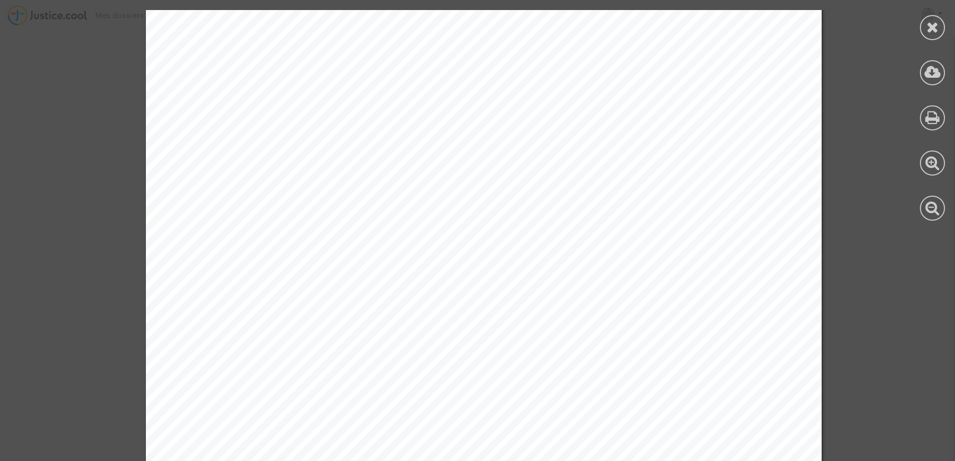
scroll to position [2205, 0]
click at [935, 26] on icon at bounding box center [932, 27] width 13 height 15
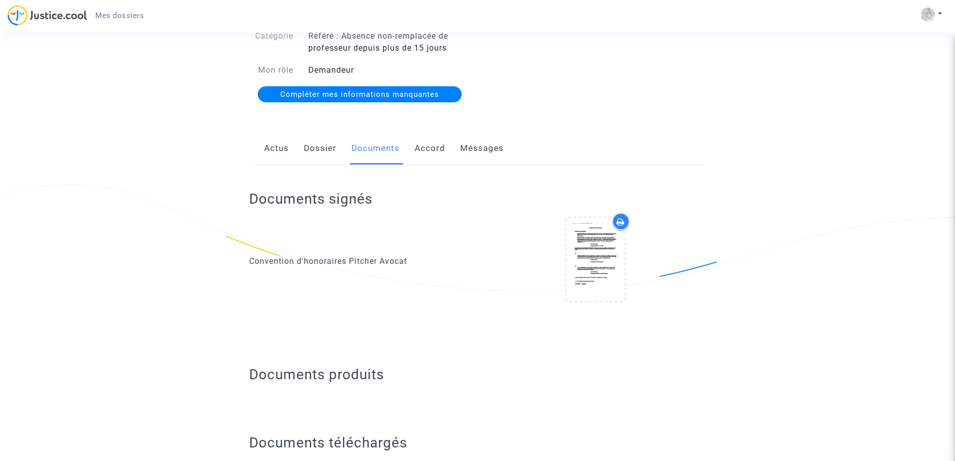
scroll to position [0, 0]
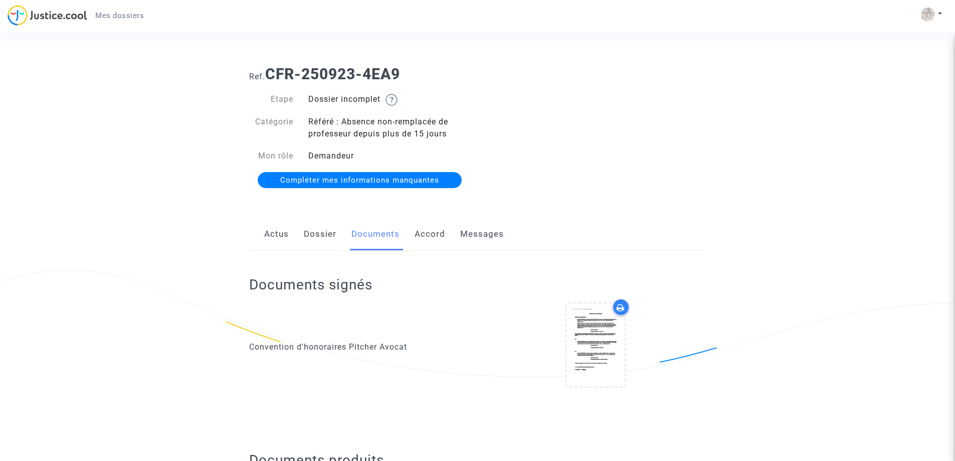
click at [431, 236] on link "Accord" at bounding box center [429, 233] width 31 height 33
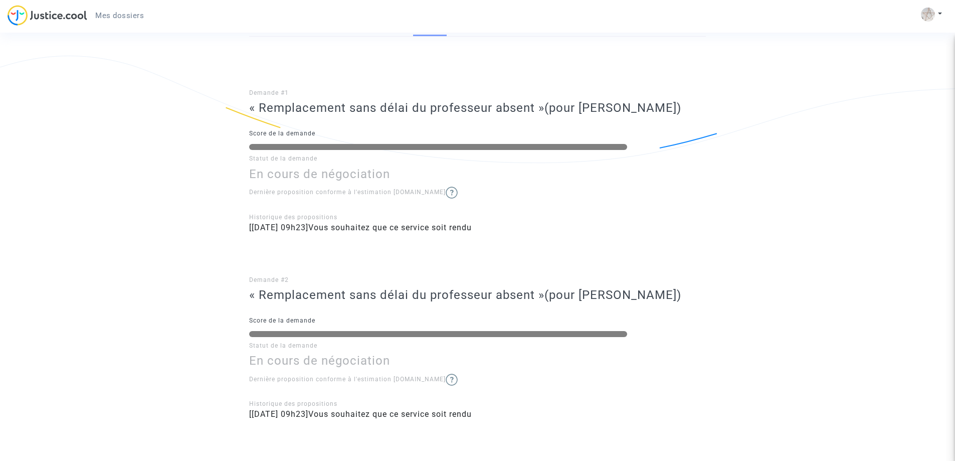
scroll to position [14, 0]
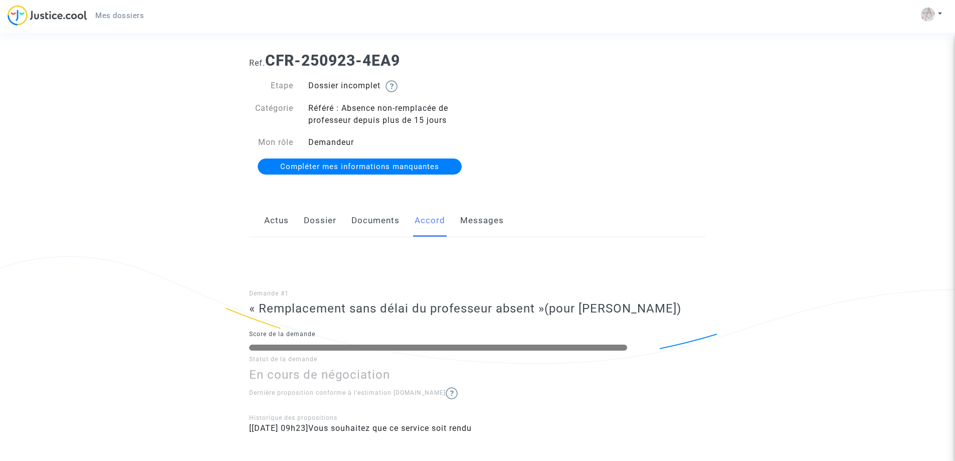
click at [466, 218] on link "Messages" at bounding box center [482, 220] width 44 height 33
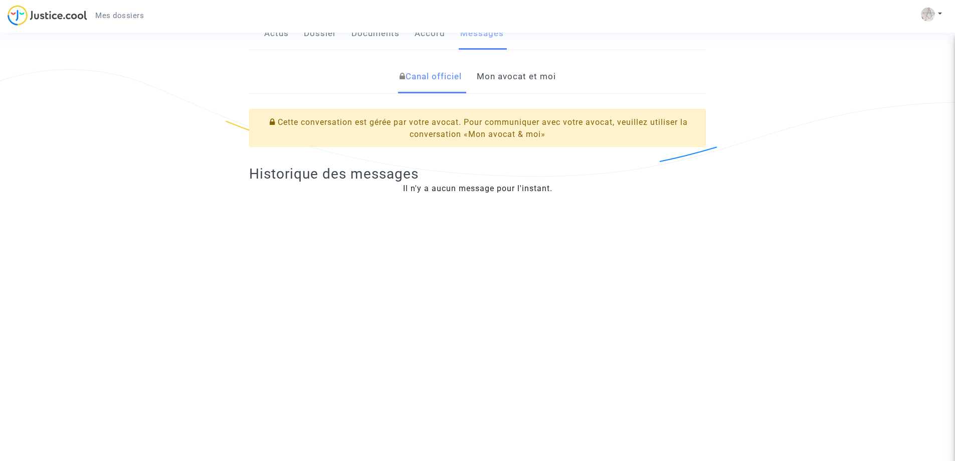
scroll to position [100, 0]
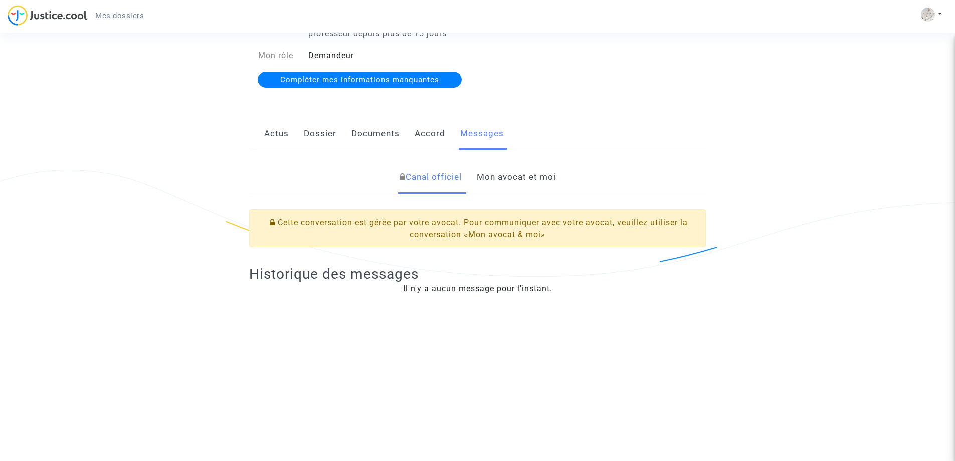
click at [312, 138] on link "Dossier" at bounding box center [320, 133] width 33 height 33
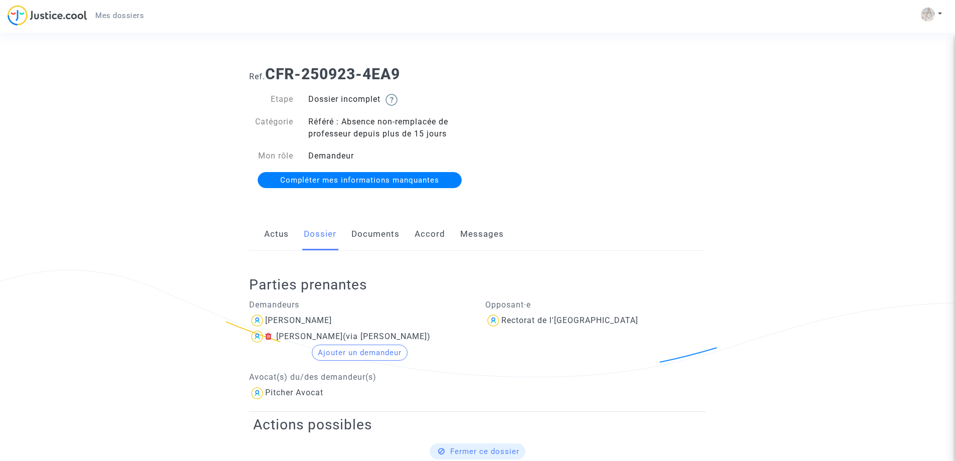
click at [373, 237] on link "Documents" at bounding box center [375, 233] width 48 height 33
